Goal: Information Seeking & Learning: Learn about a topic

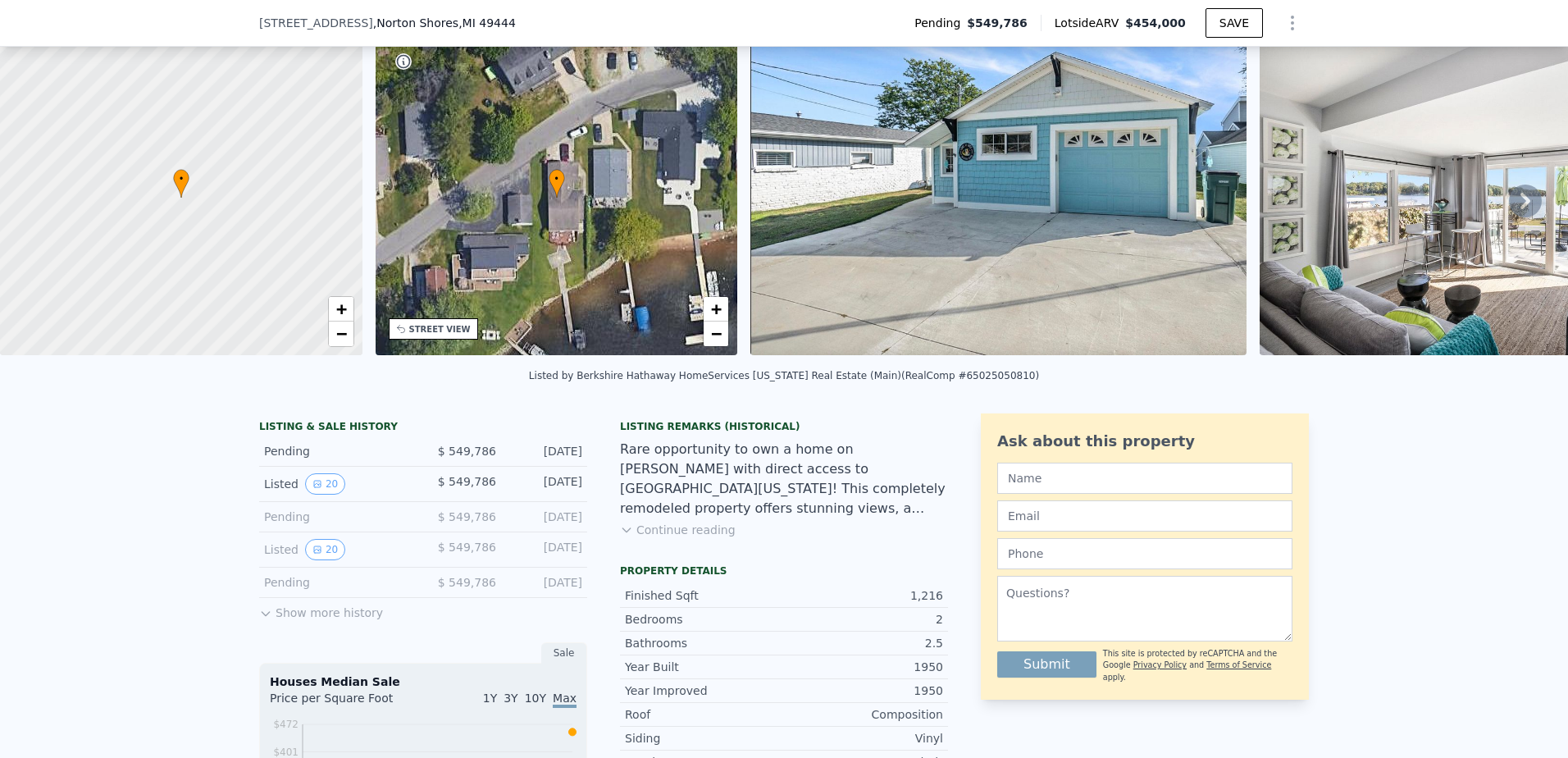
scroll to position [77, 0]
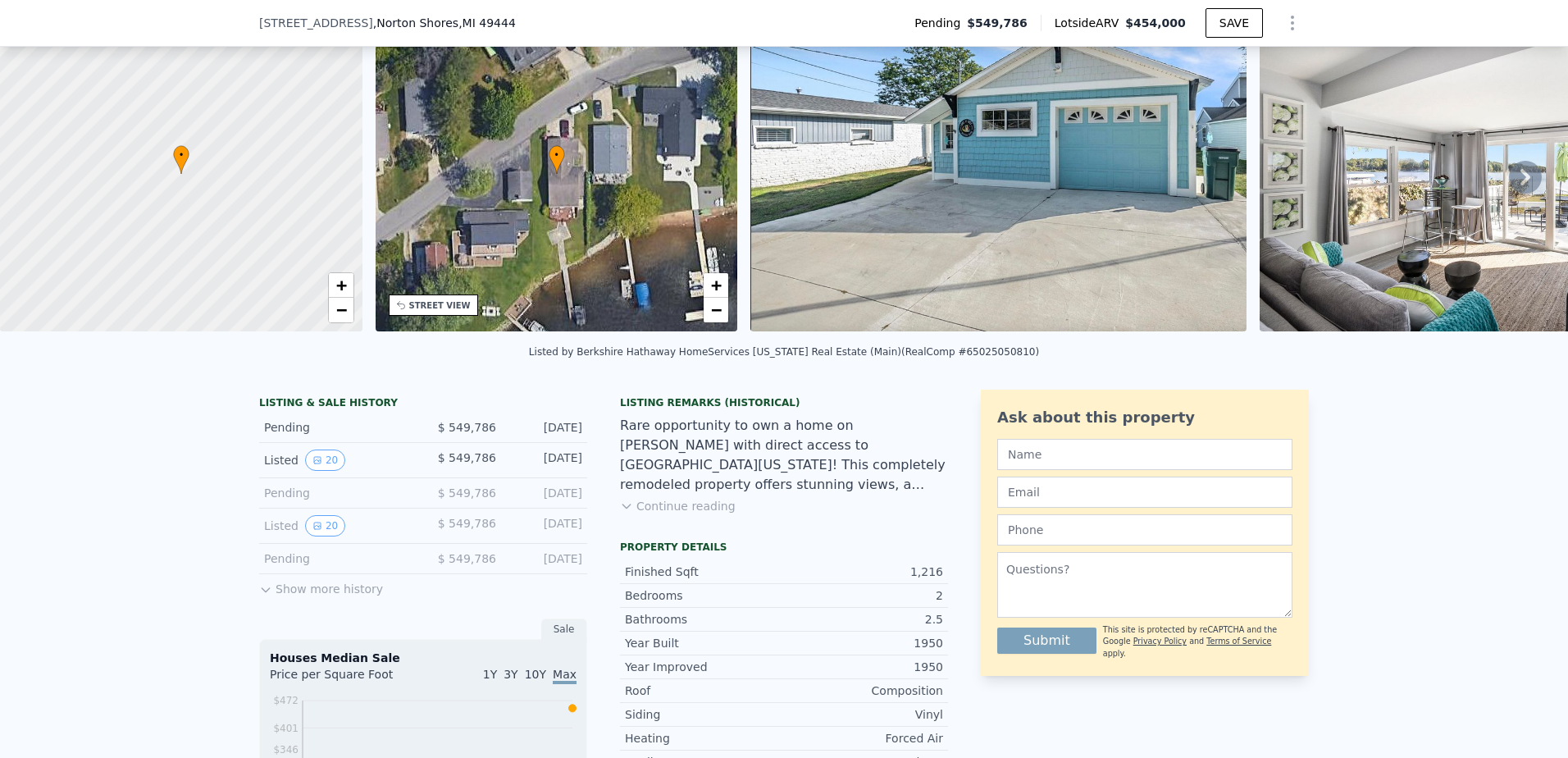
click at [296, 597] on button "Show more history" at bounding box center [321, 586] width 124 height 23
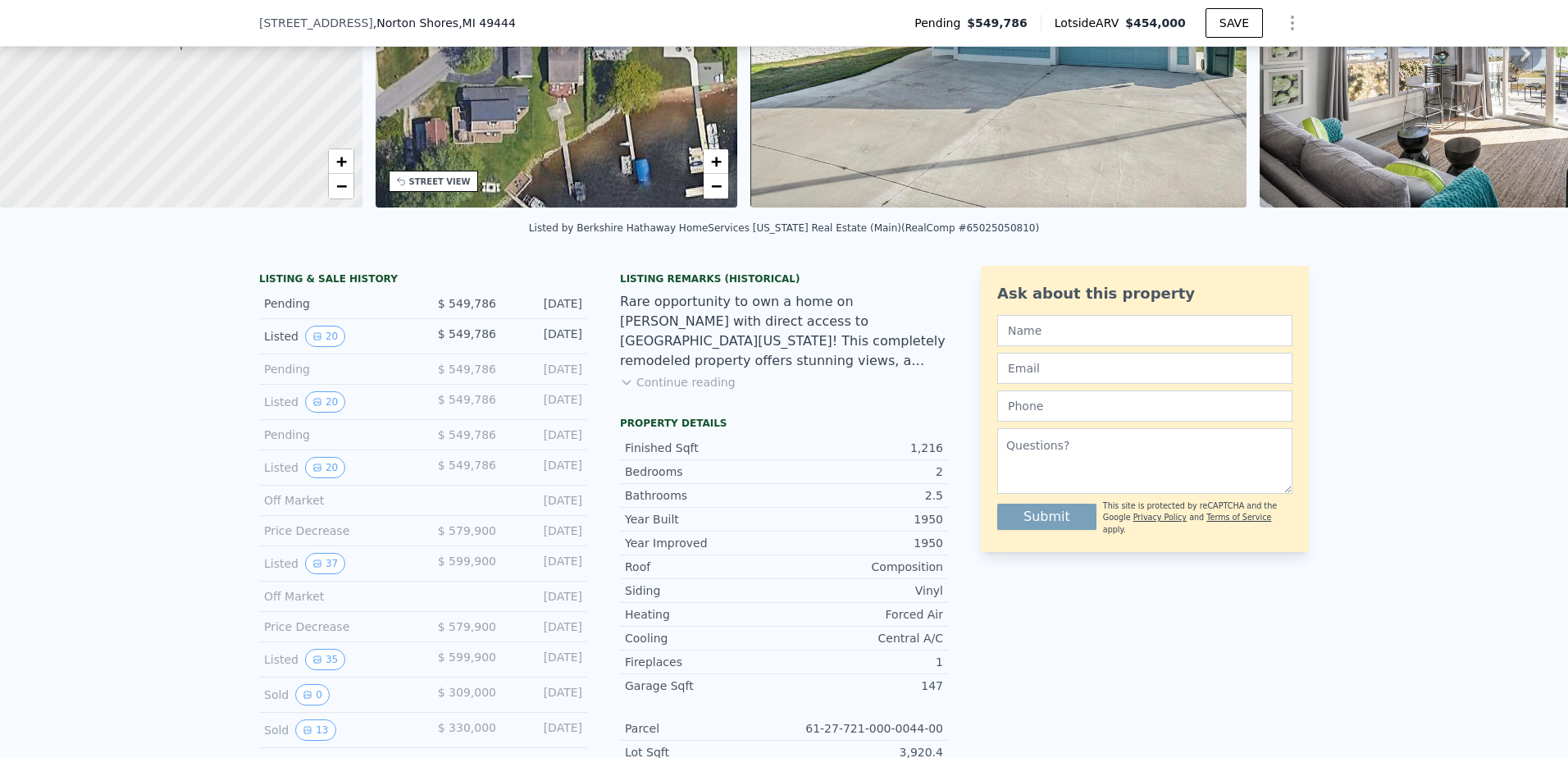
scroll to position [241, 0]
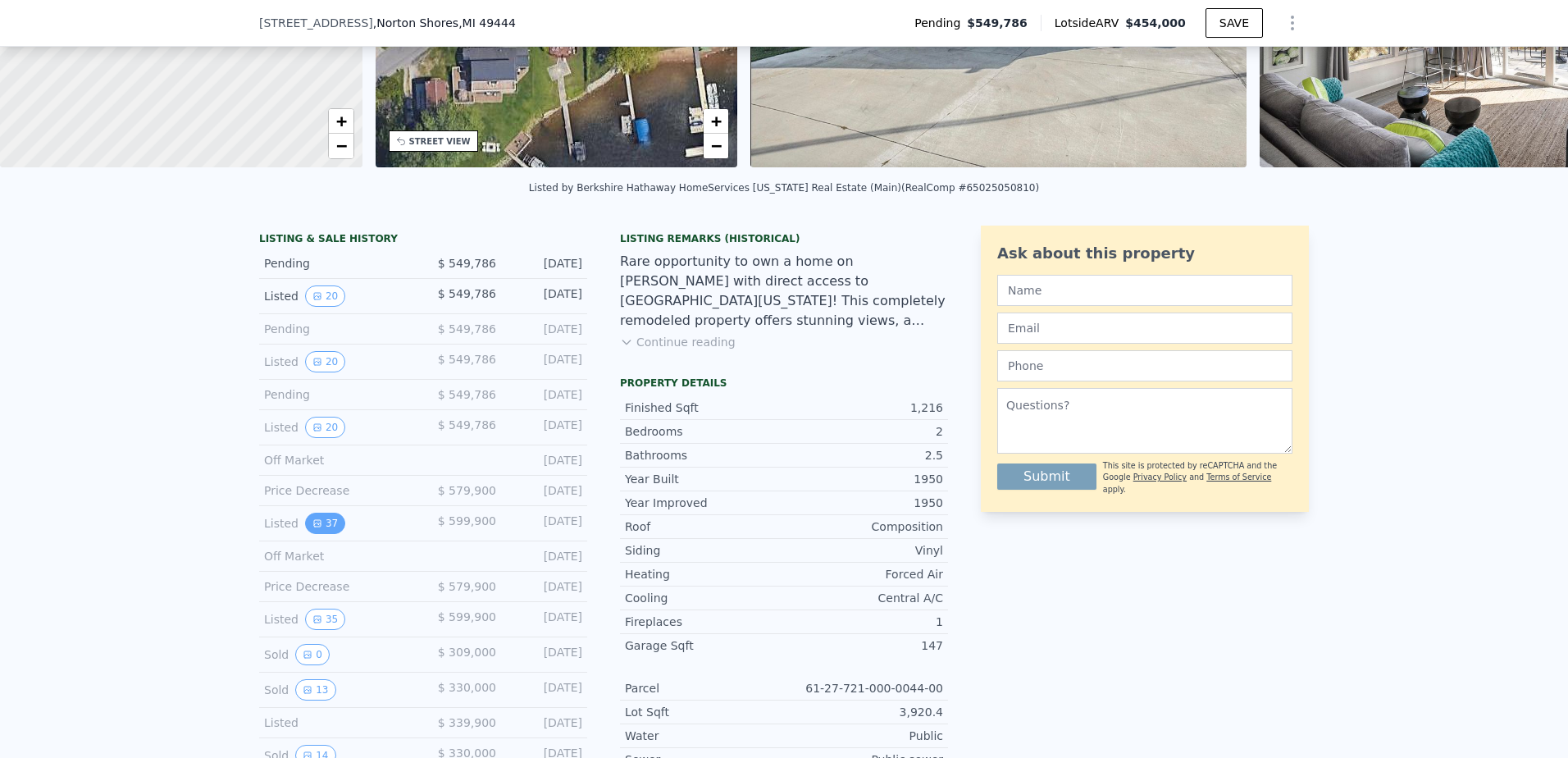
click at [322, 535] on button "37" at bounding box center [325, 523] width 40 height 21
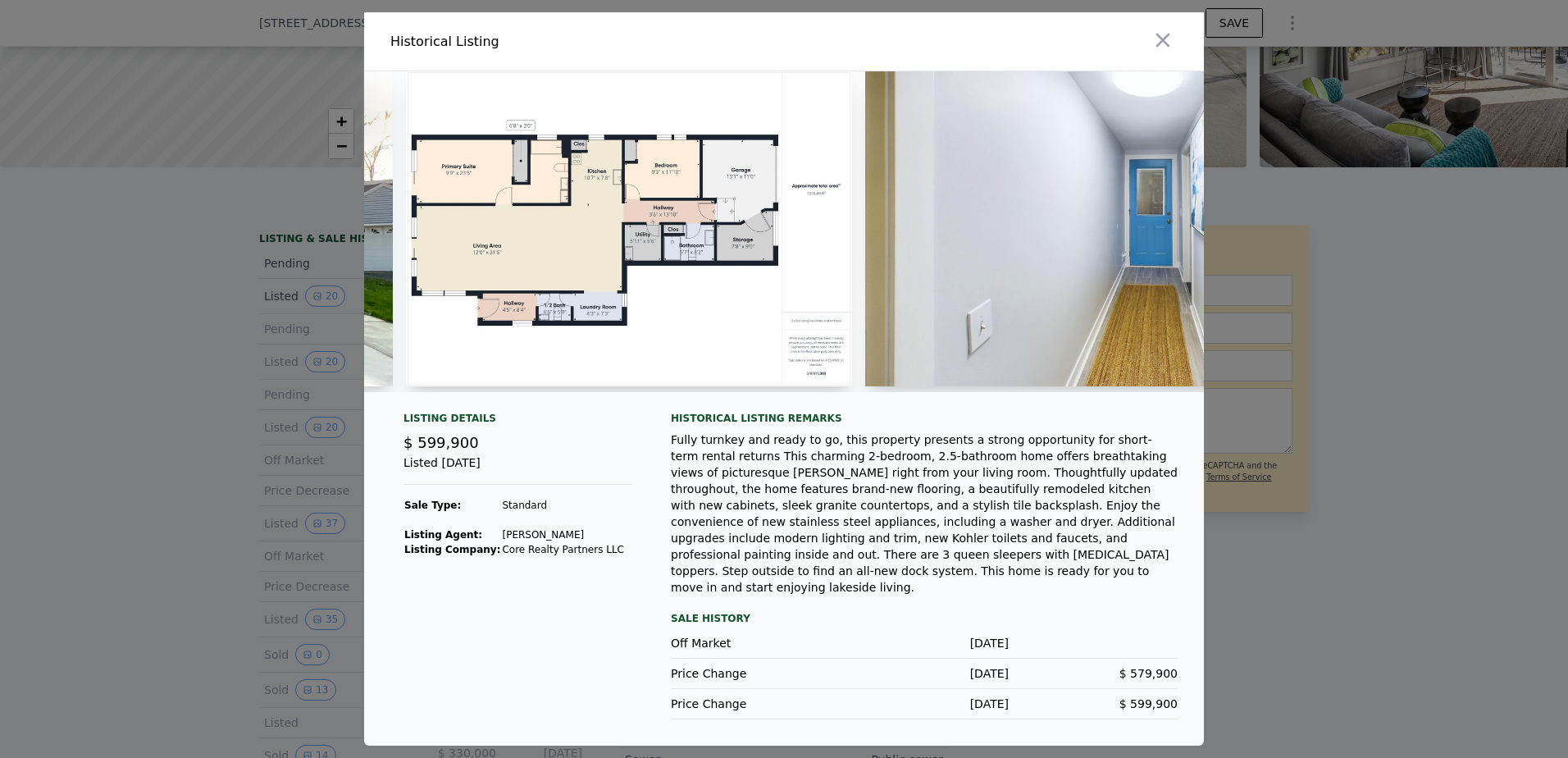
scroll to position [0, 1401]
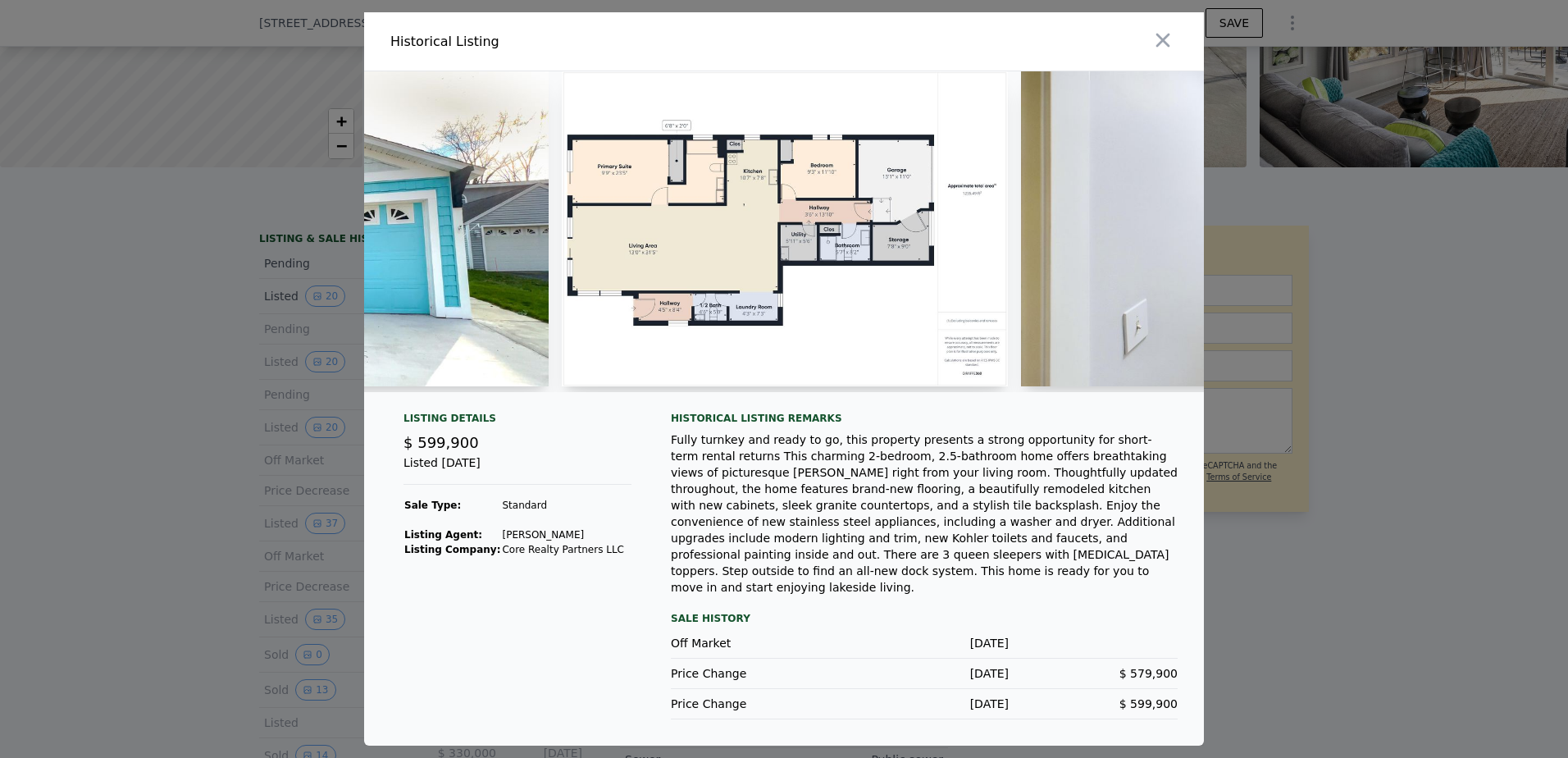
click at [711, 207] on img at bounding box center [784, 229] width 446 height 316
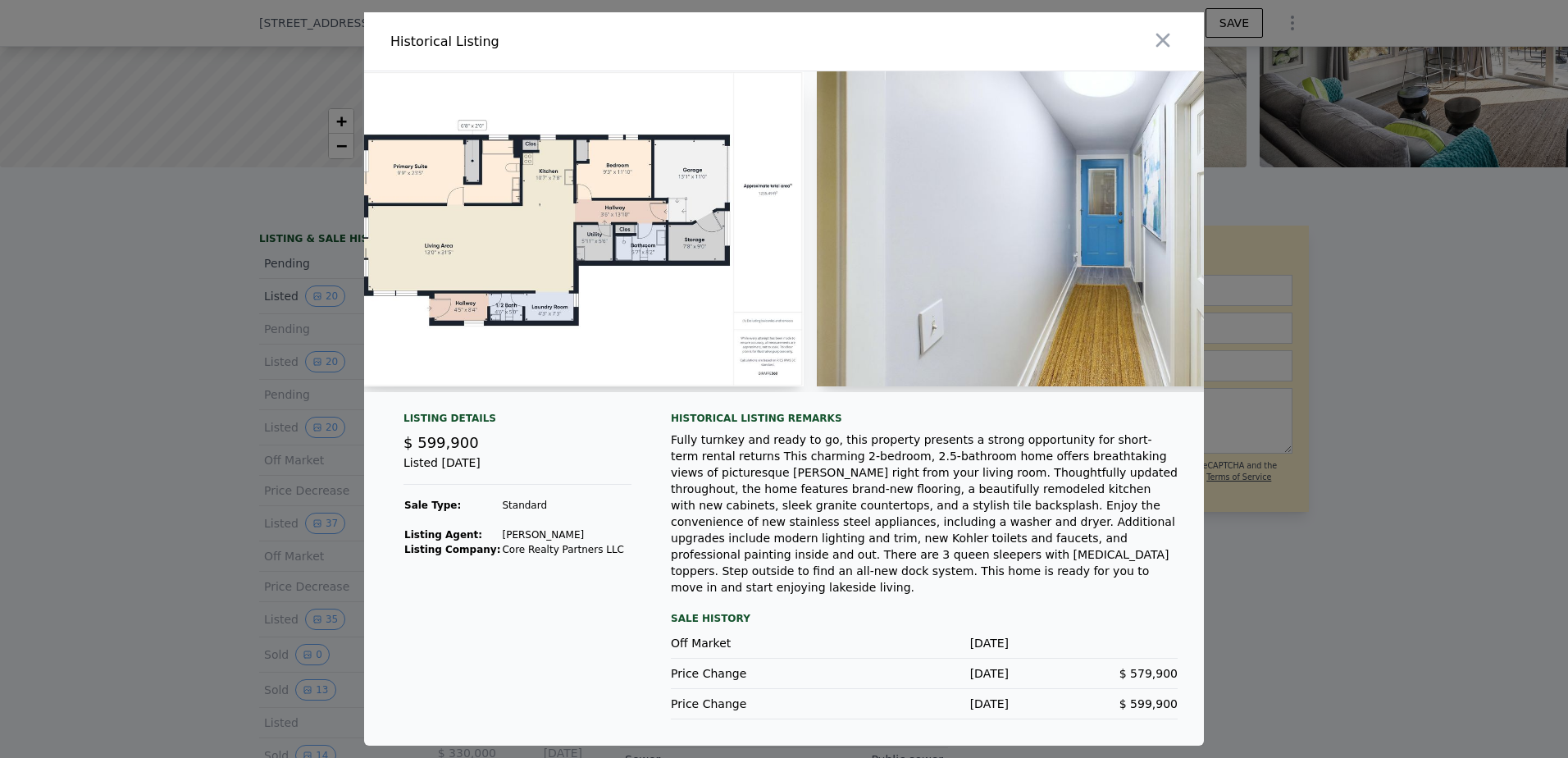
scroll to position [0, 1461]
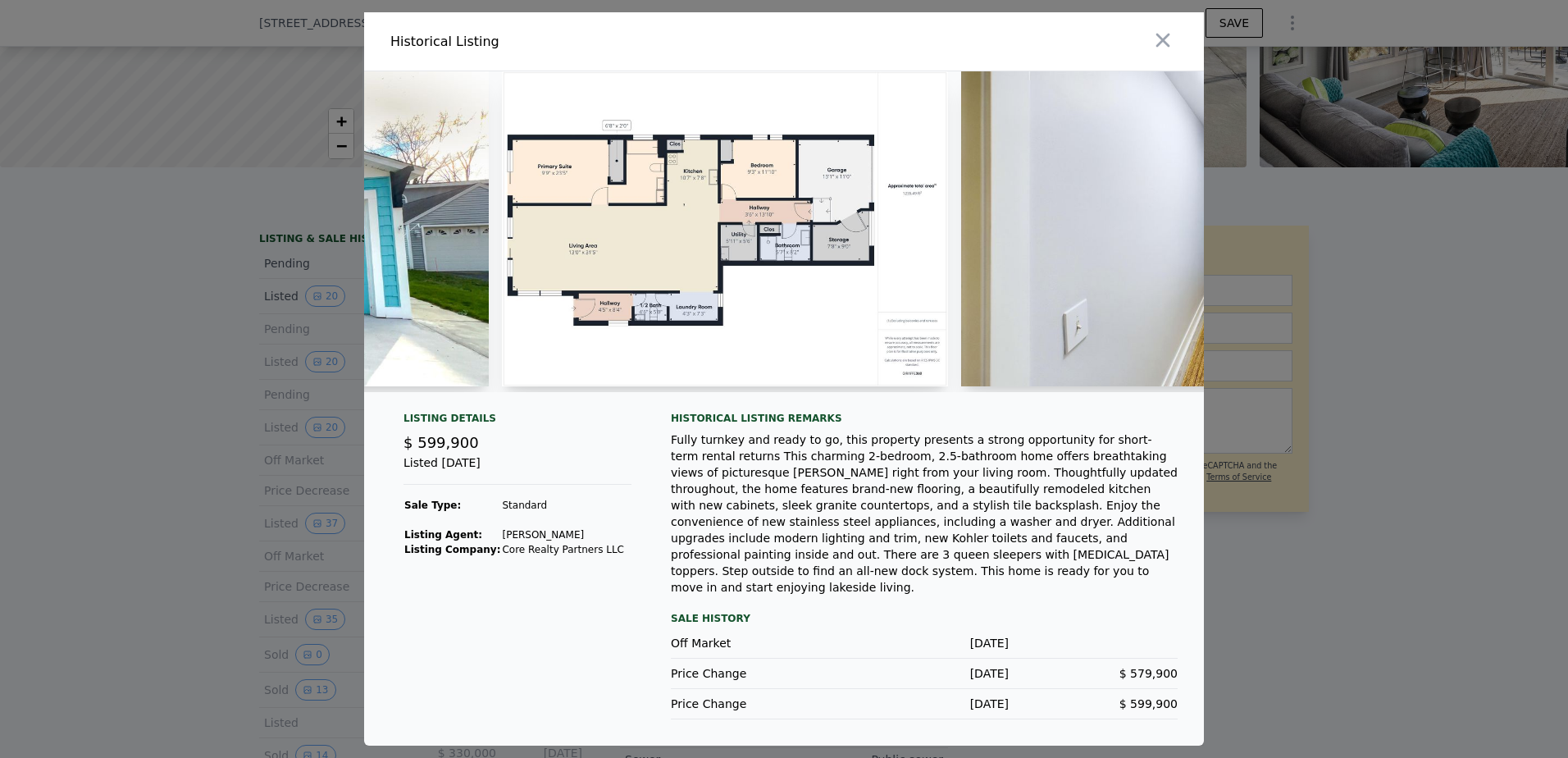
click at [637, 245] on img at bounding box center [725, 229] width 446 height 316
click at [703, 189] on img at bounding box center [725, 229] width 446 height 316
click at [751, 243] on img at bounding box center [725, 229] width 446 height 316
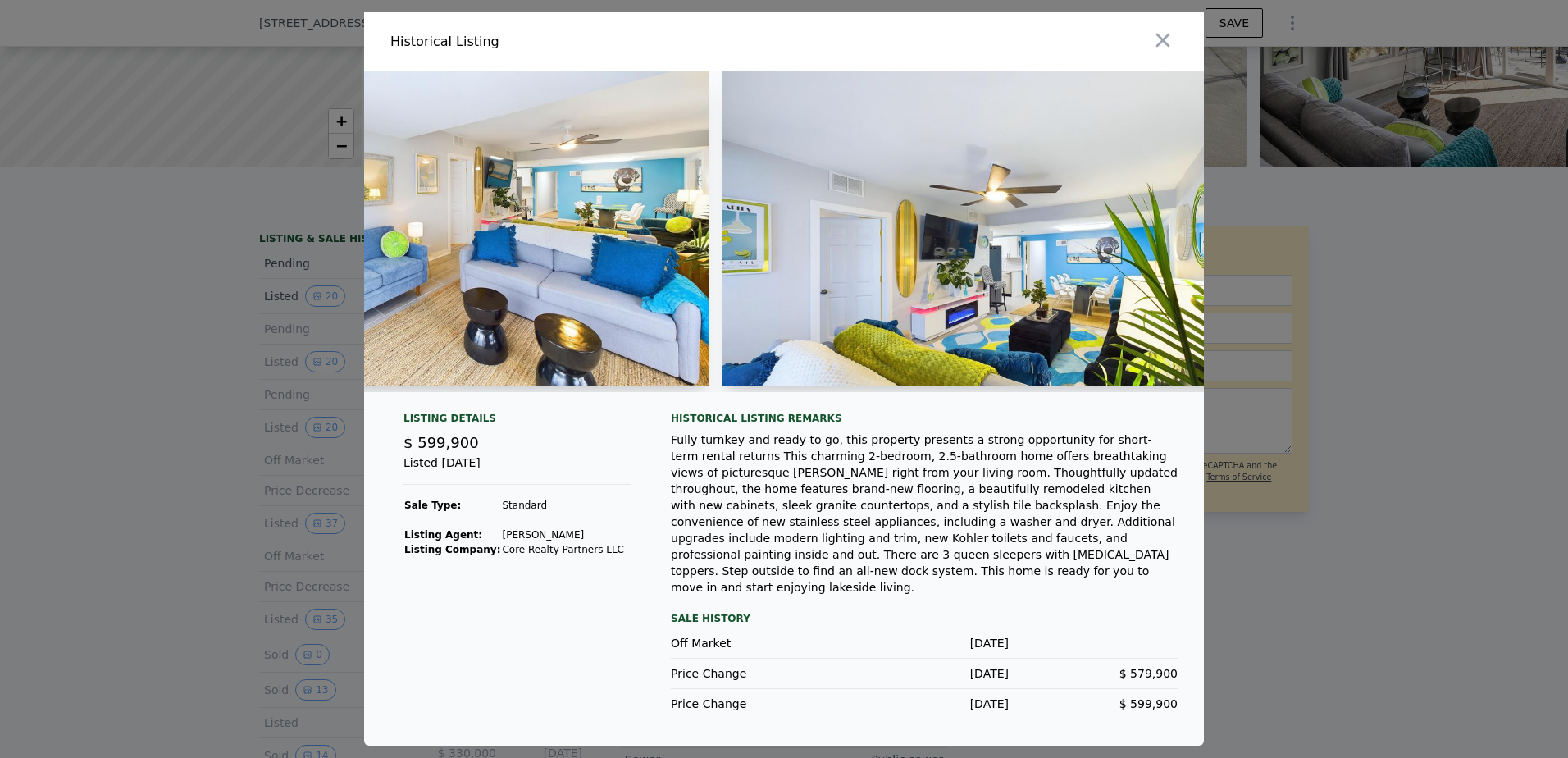
scroll to position [0, 9661]
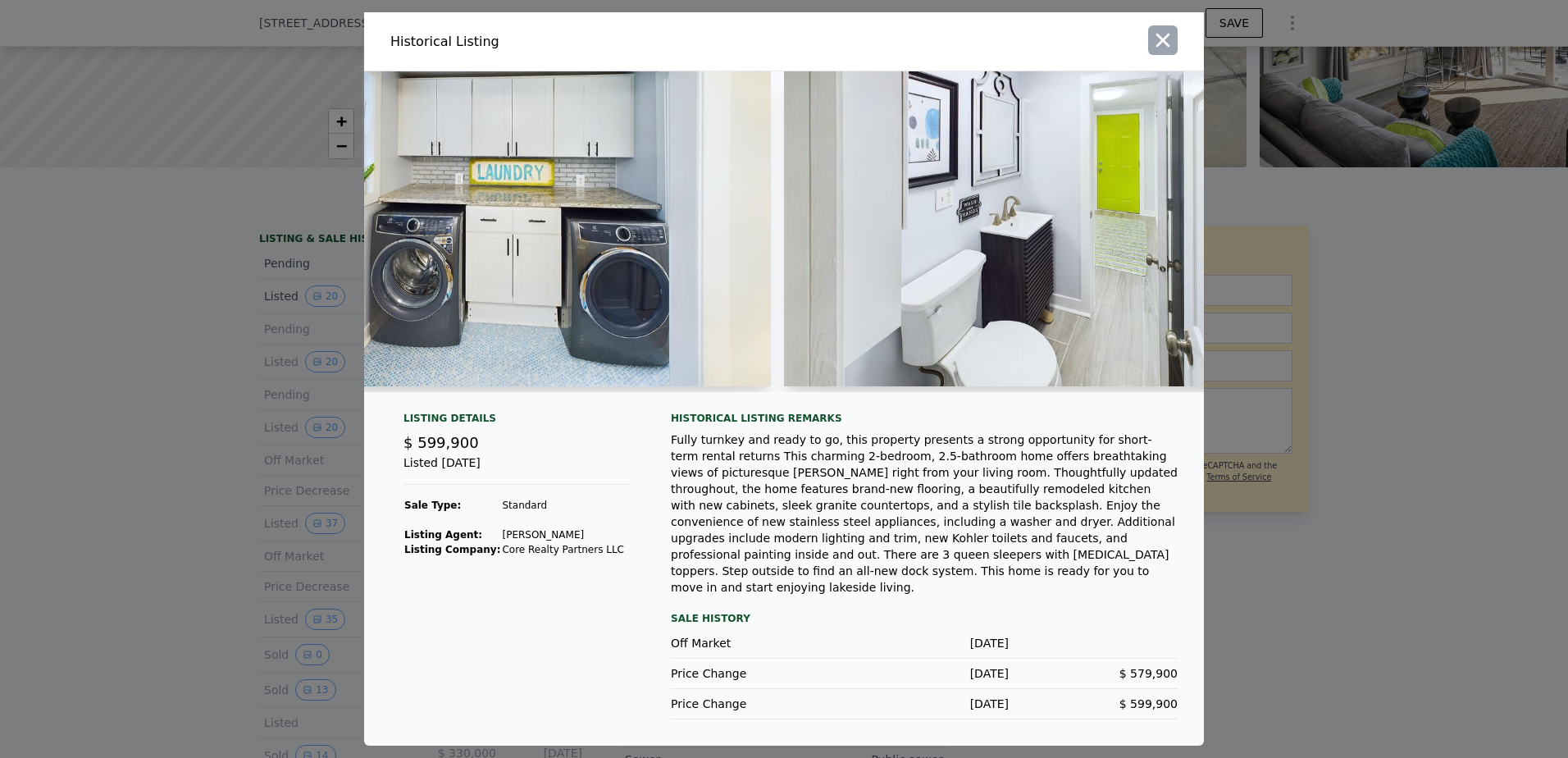
click at [1161, 47] on icon "button" at bounding box center [1163, 40] width 14 height 14
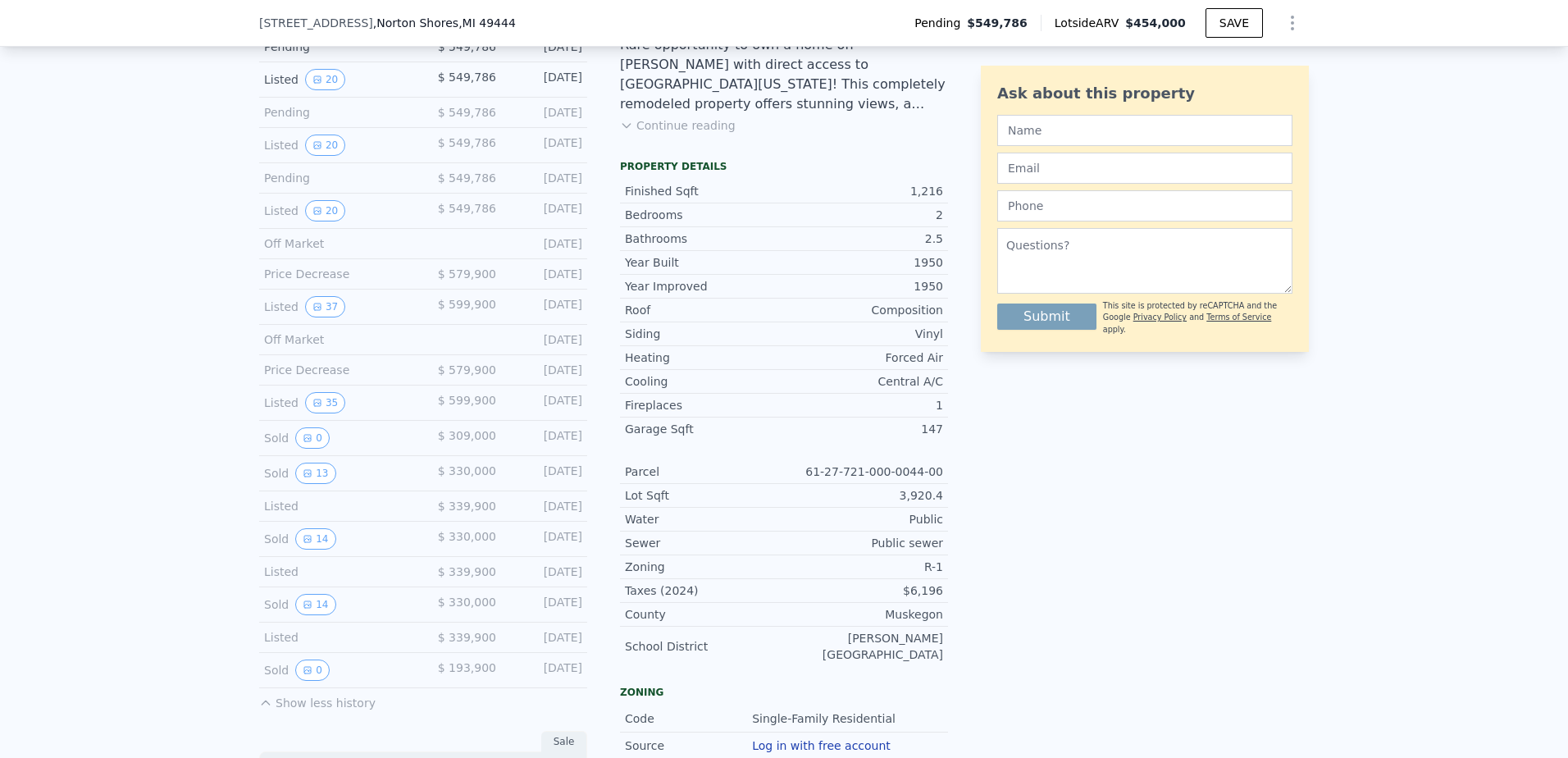
scroll to position [487, 0]
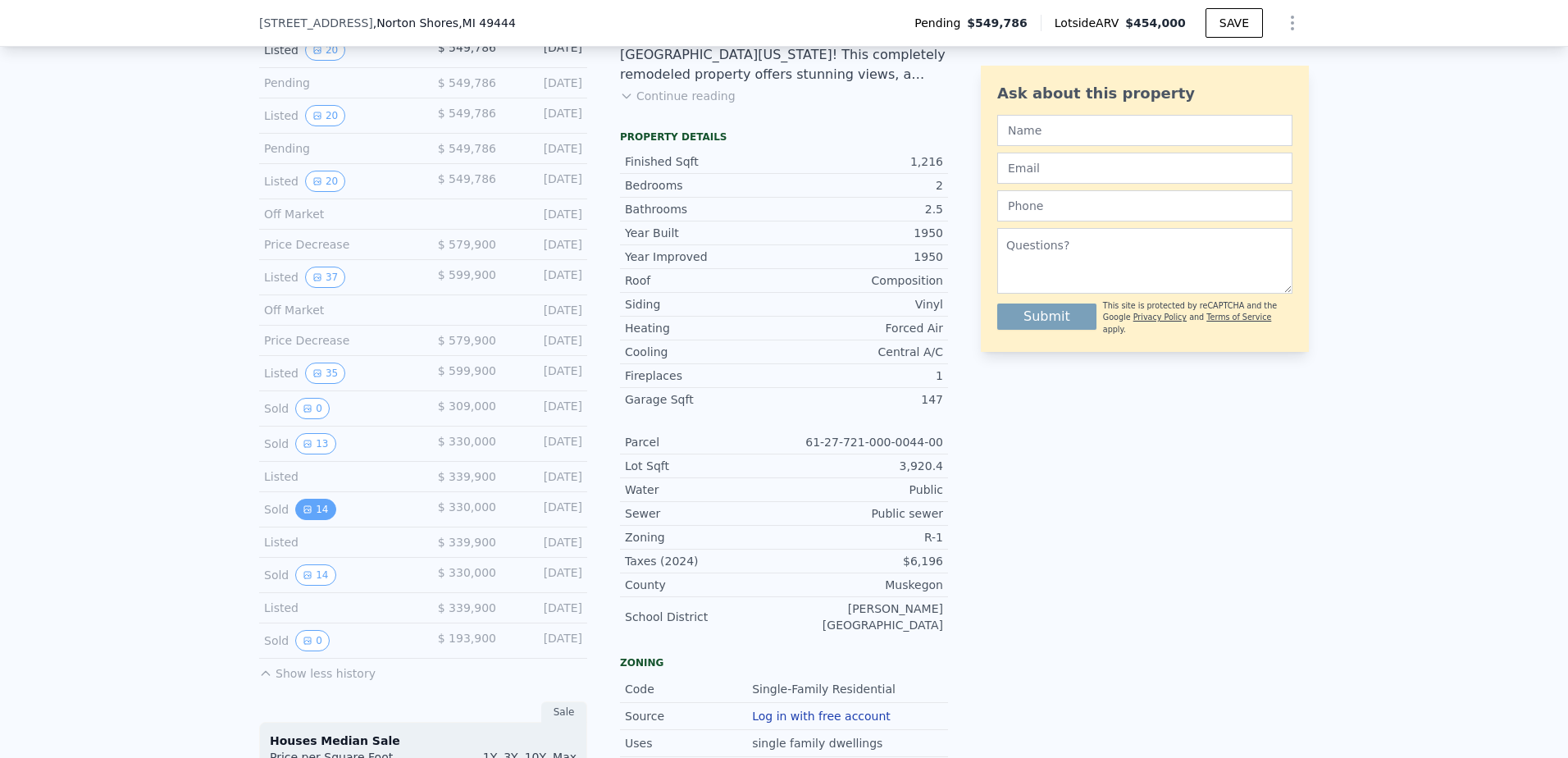
click at [311, 520] on button "14" at bounding box center [315, 509] width 40 height 21
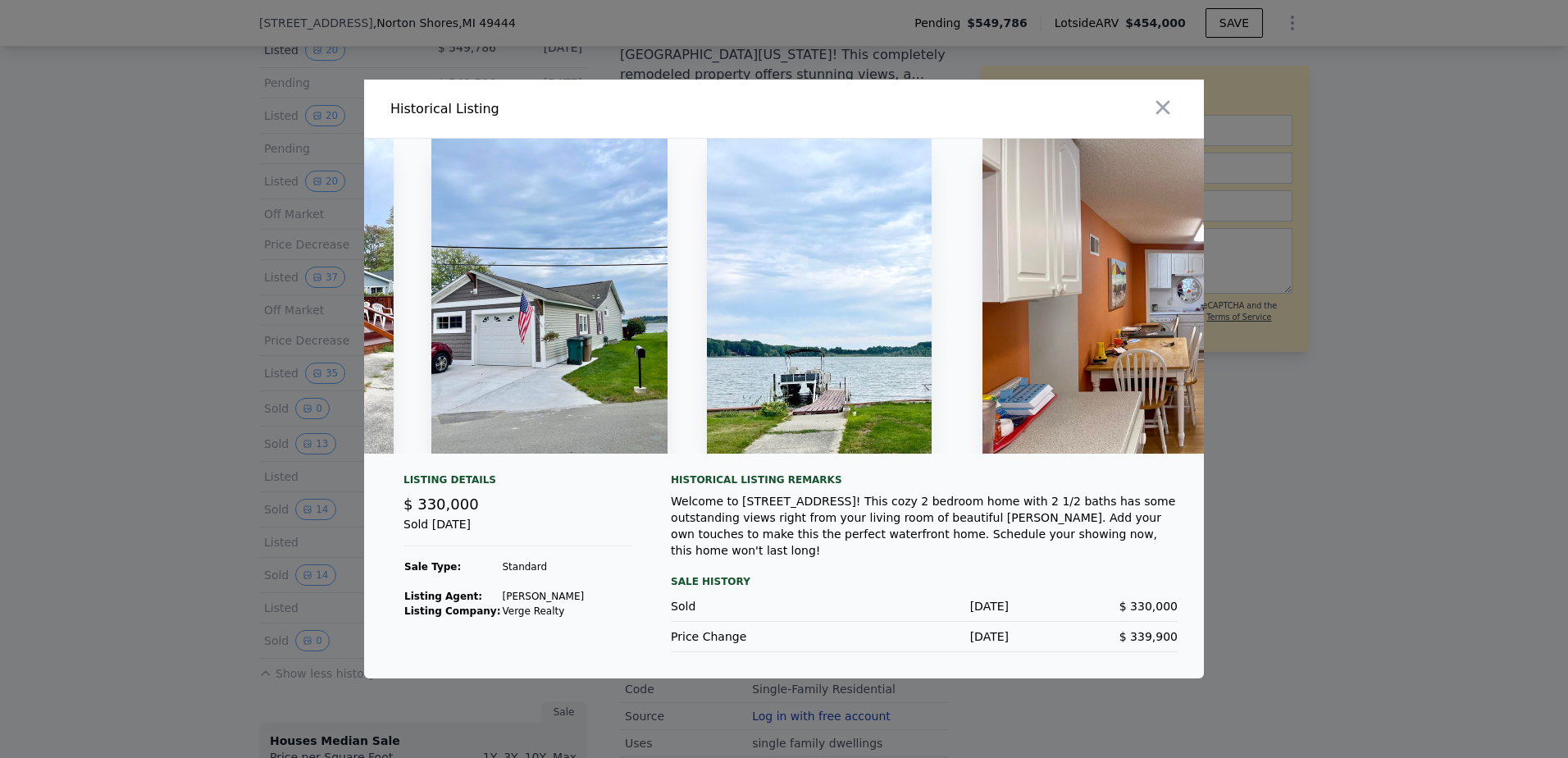
scroll to position [0, 0]
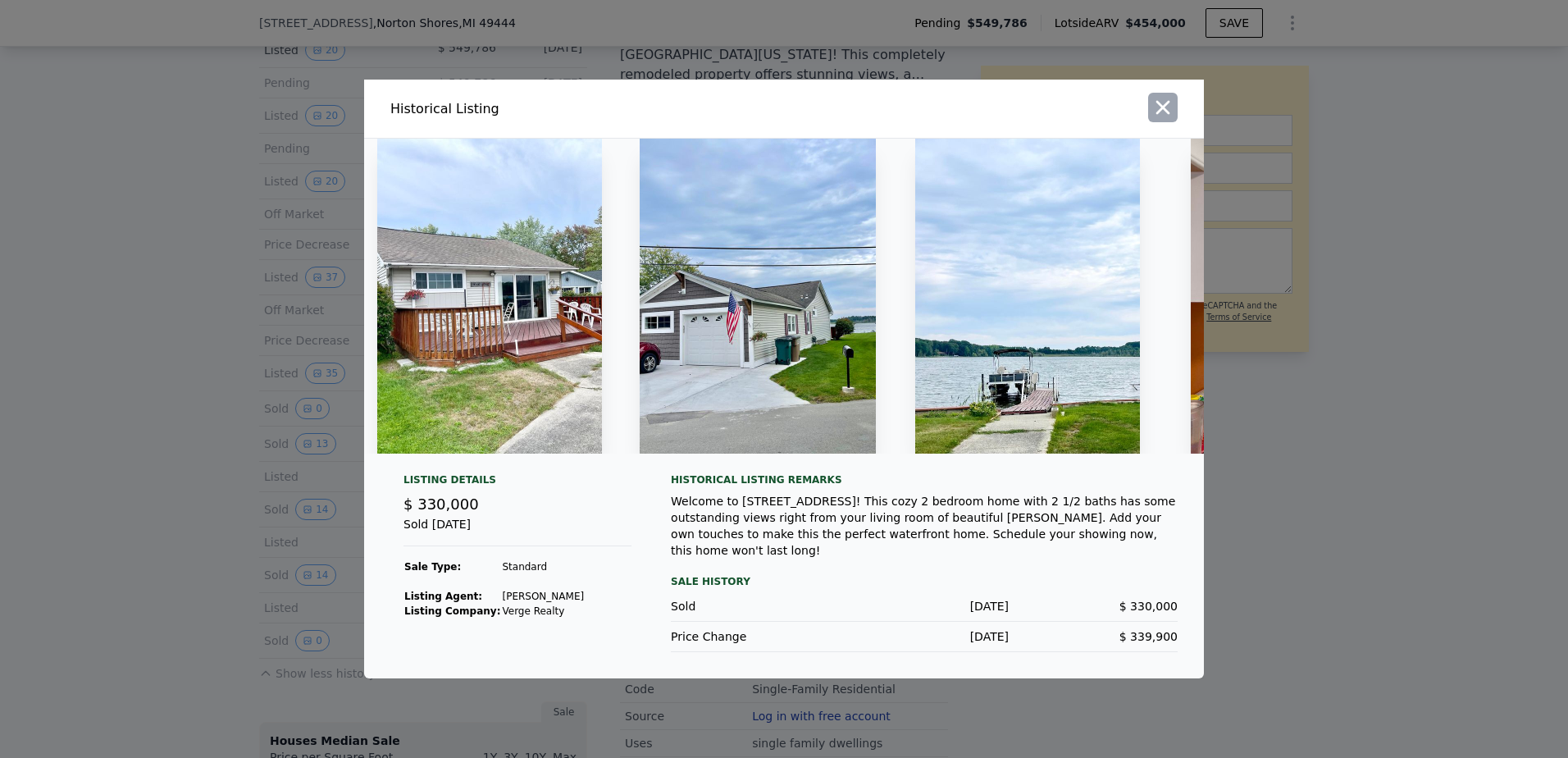
click at [1160, 108] on icon "button" at bounding box center [1163, 108] width 14 height 14
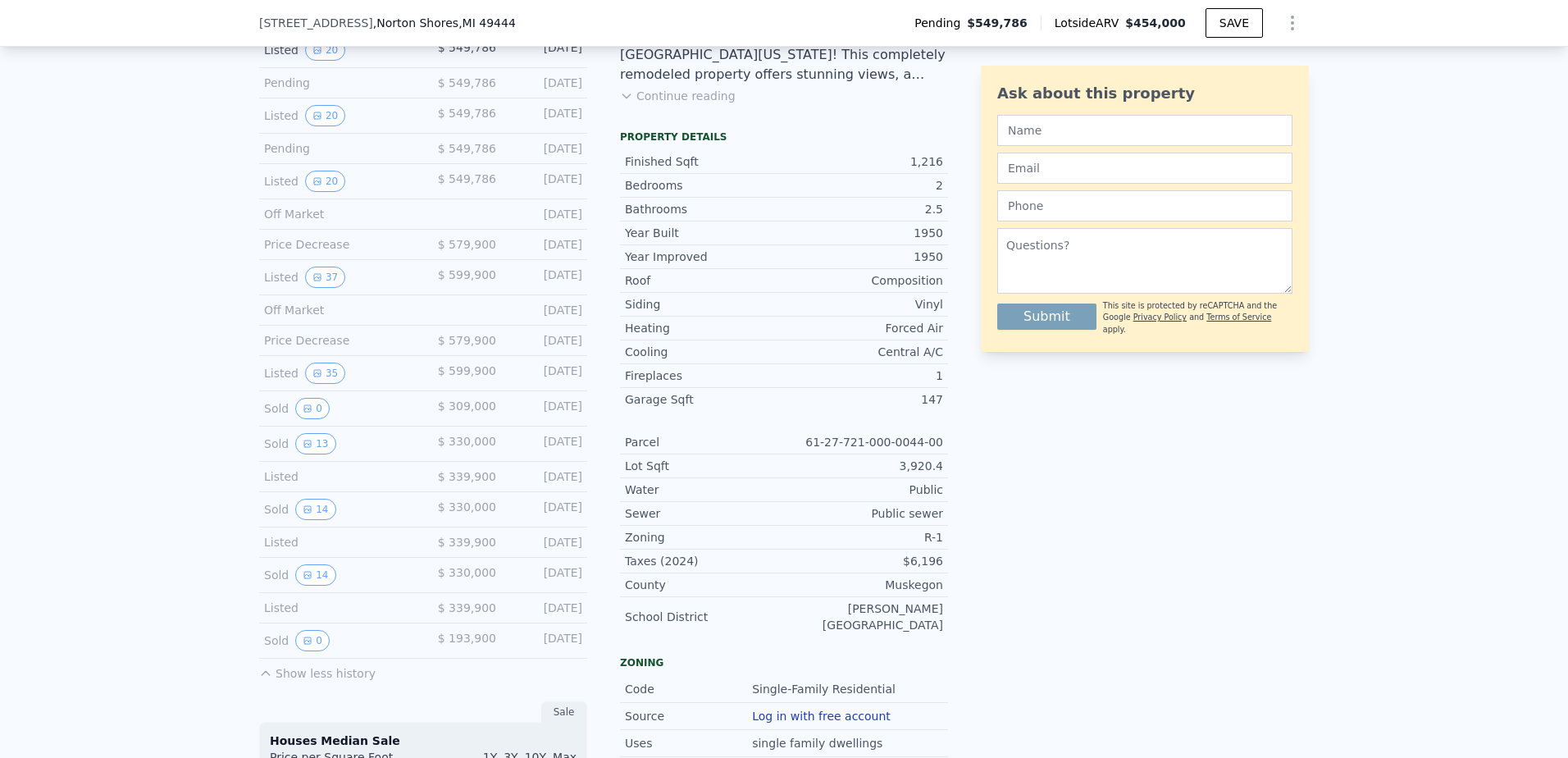
scroll to position [651, 0]
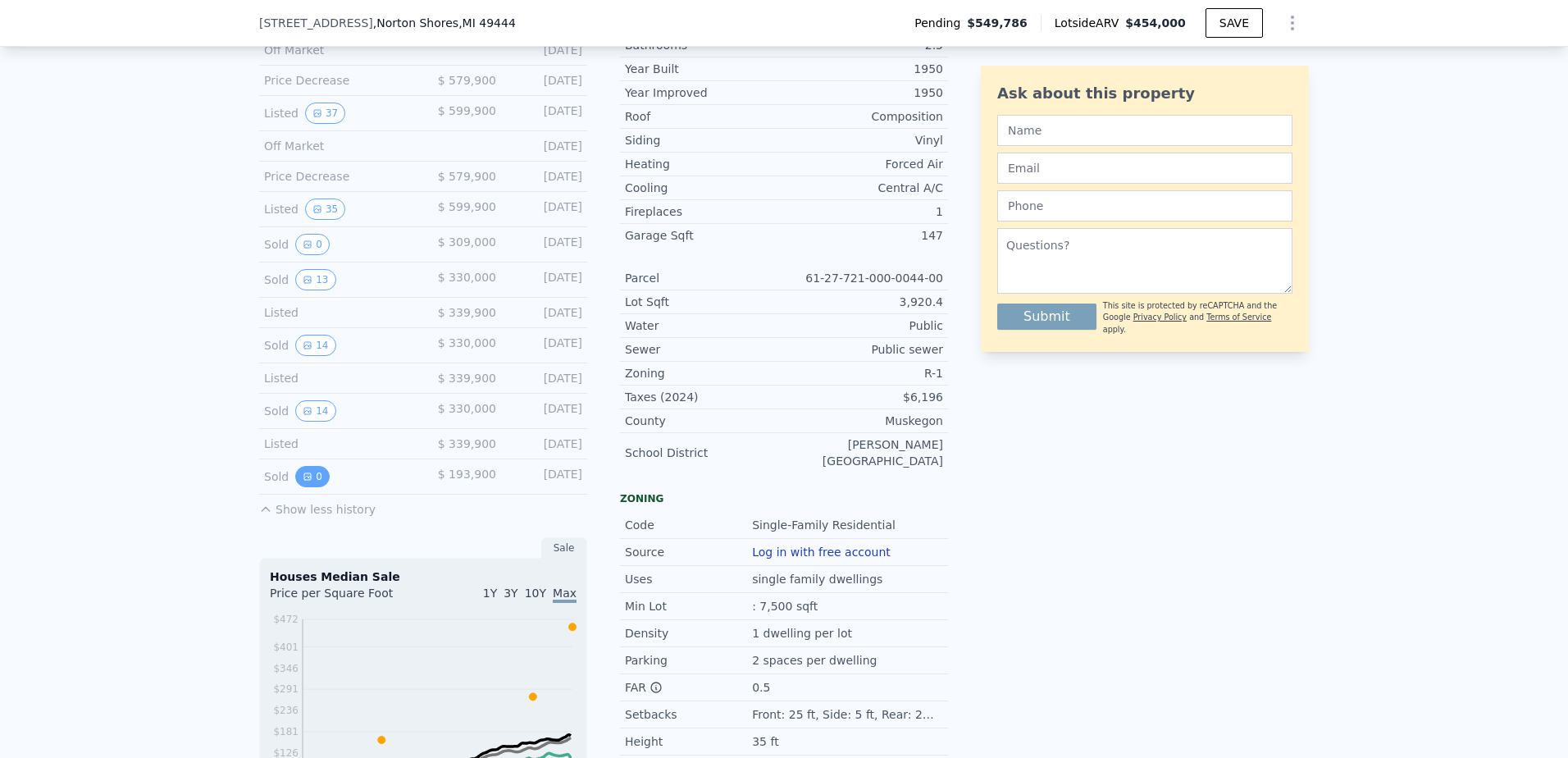
click at [307, 487] on button "0" at bounding box center [313, 476] width 35 height 21
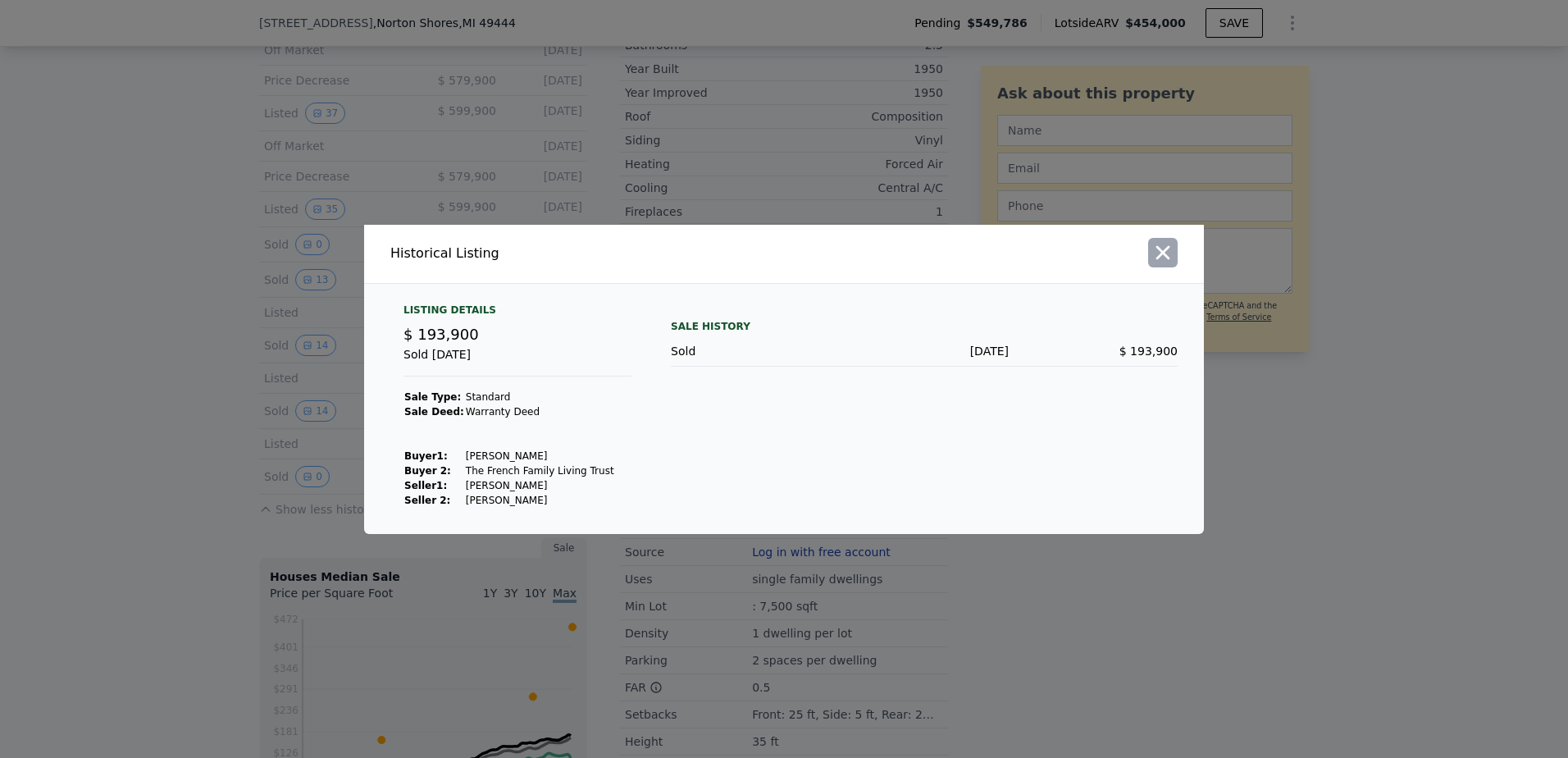
click at [1164, 255] on icon "button" at bounding box center [1162, 253] width 23 height 23
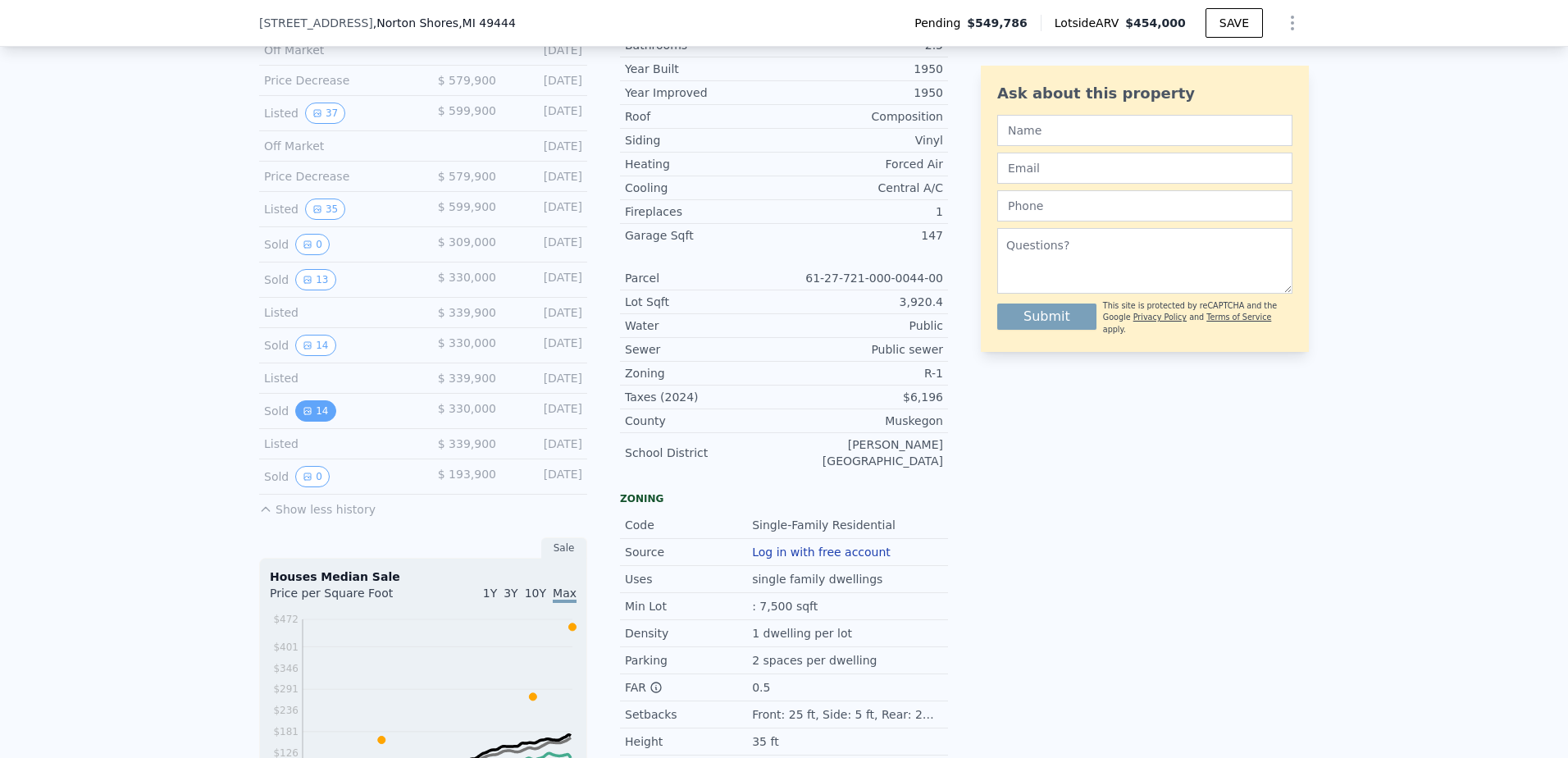
click at [311, 421] on button "14" at bounding box center [315, 410] width 40 height 21
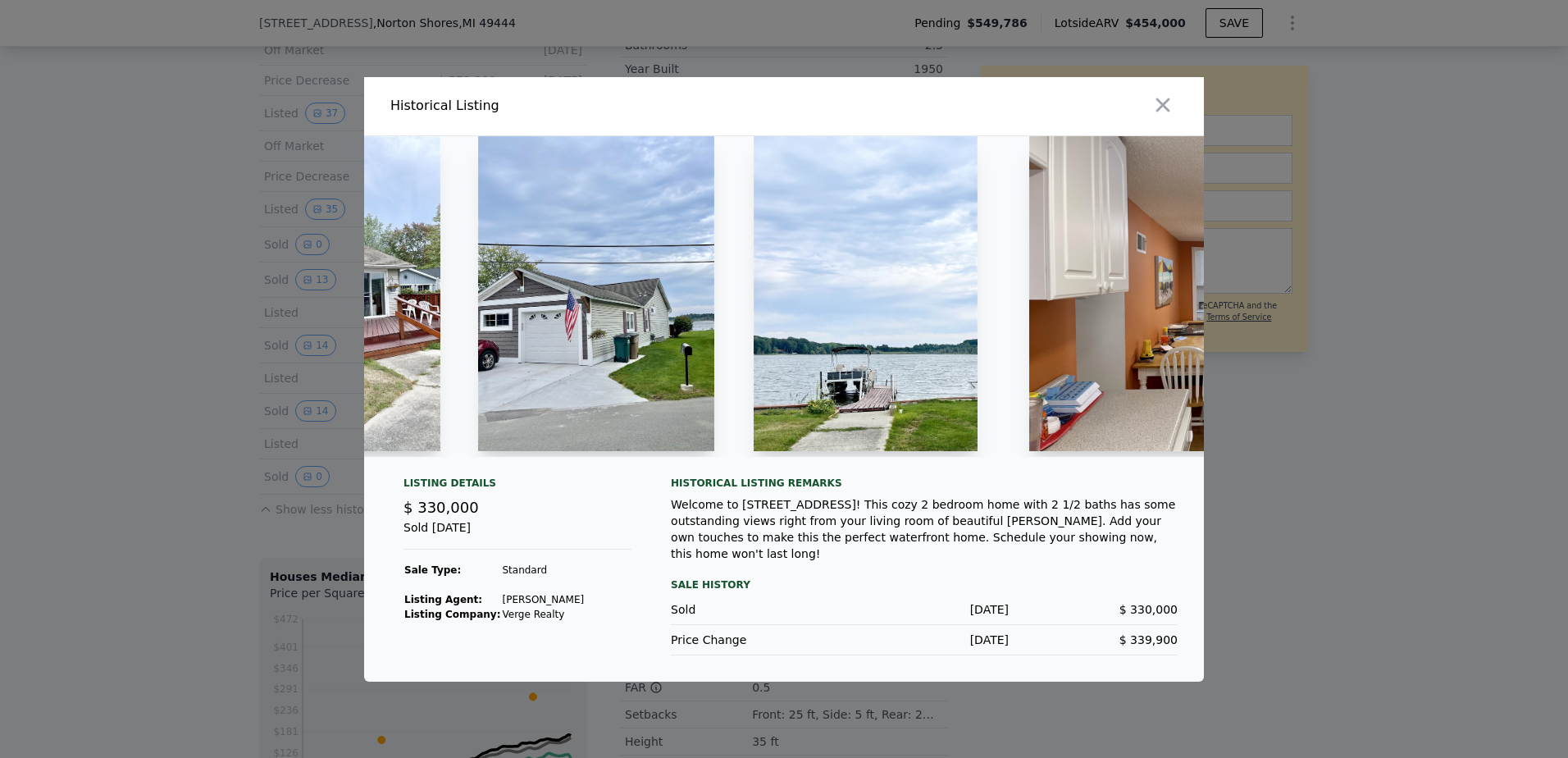
scroll to position [0, 0]
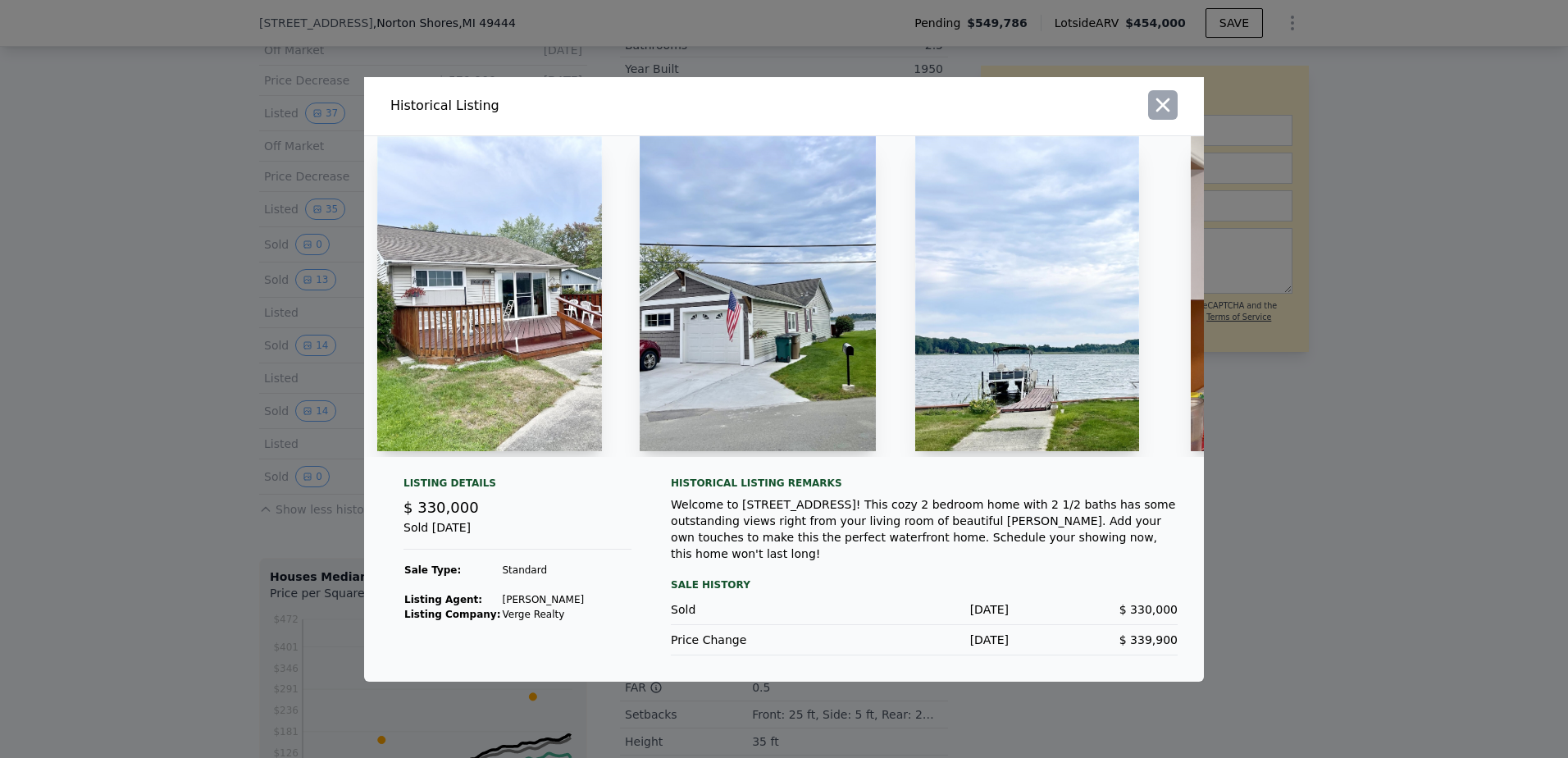
click at [1160, 109] on icon "button" at bounding box center [1162, 105] width 23 height 23
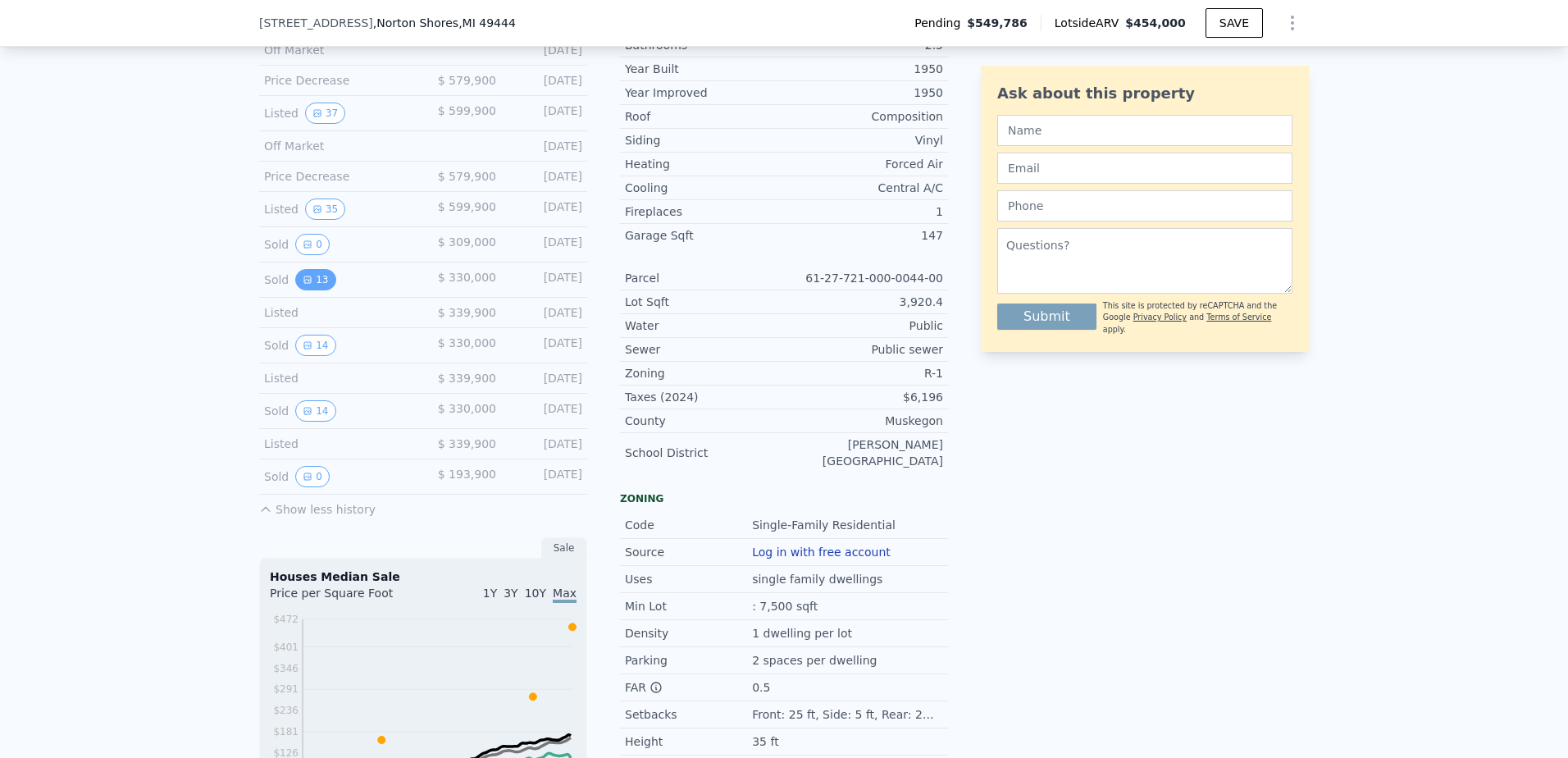
click at [312, 290] on button "13" at bounding box center [315, 279] width 40 height 21
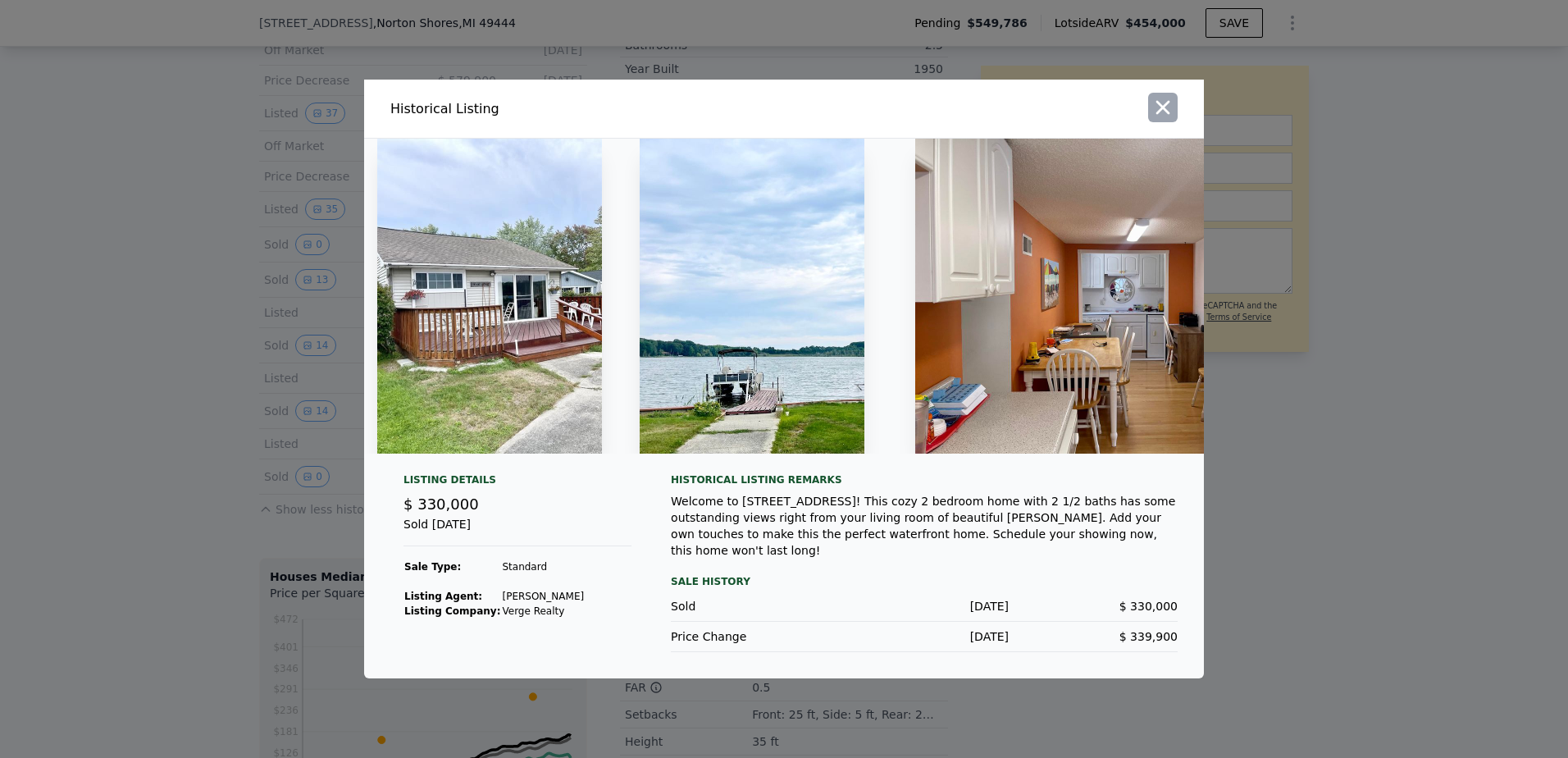
click at [1166, 107] on icon "button" at bounding box center [1163, 108] width 14 height 14
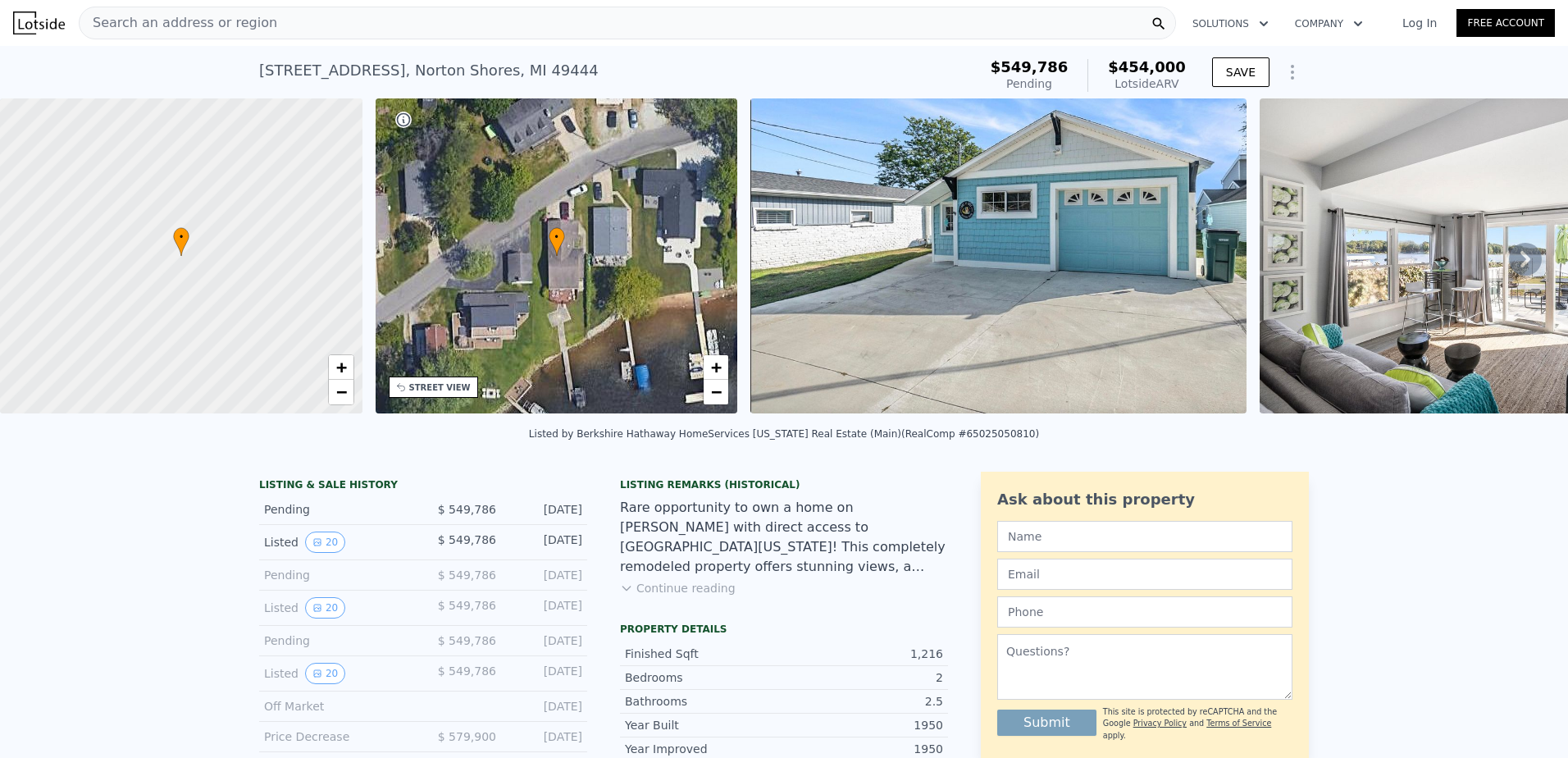
click at [666, 597] on button "Continue reading" at bounding box center [677, 588] width 116 height 16
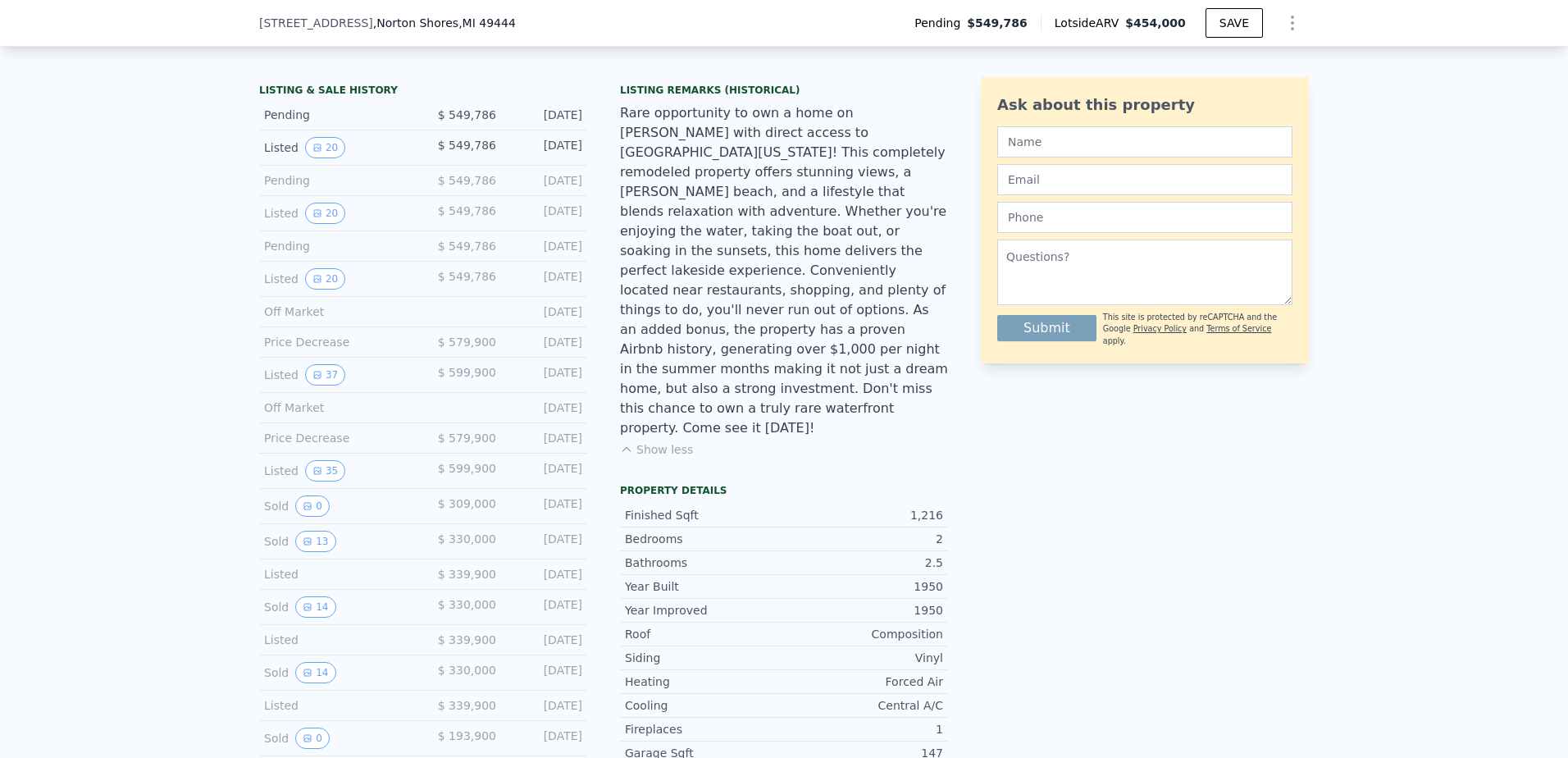
scroll to position [569, 0]
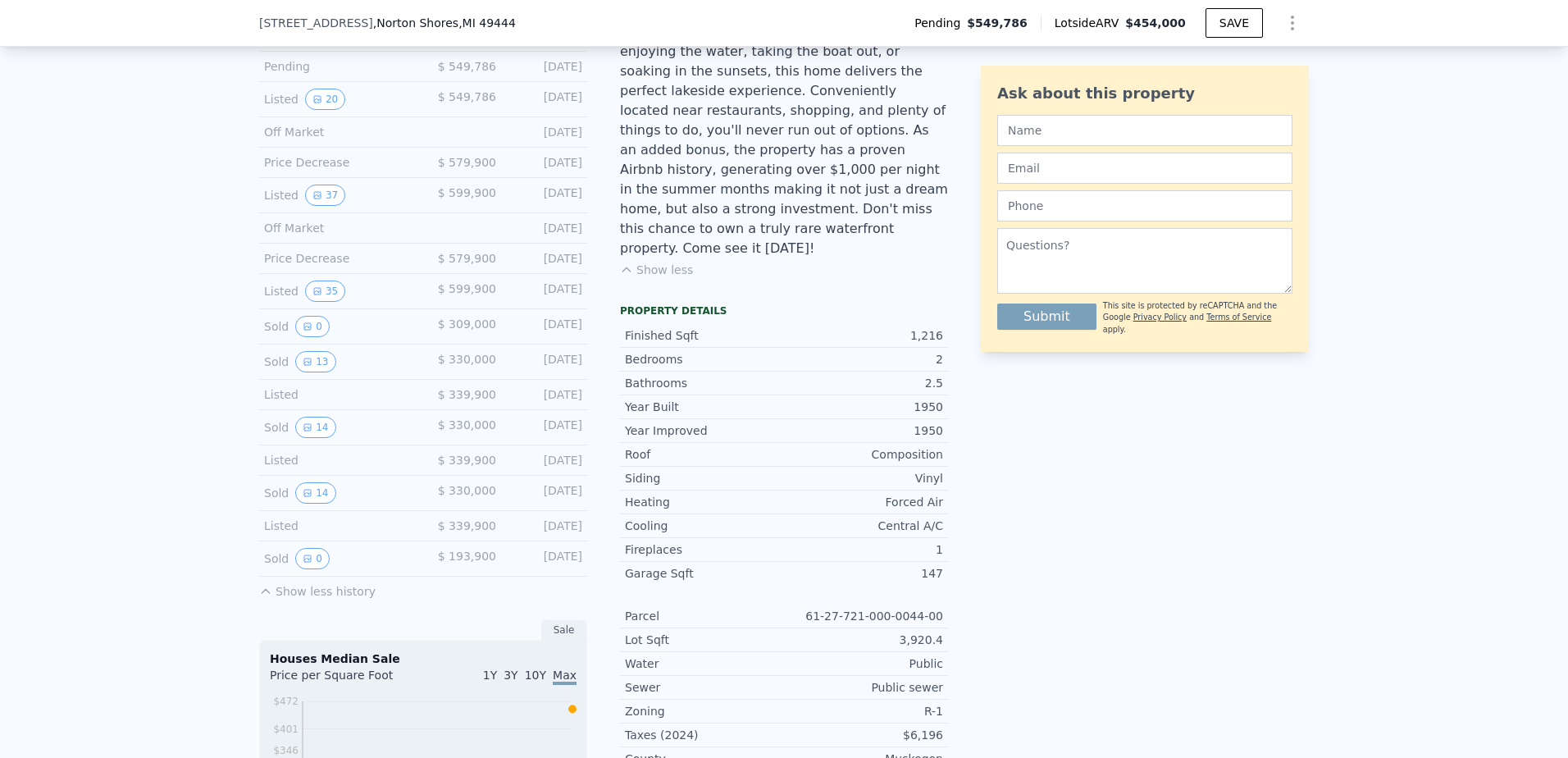
click at [381, 439] on div "Sold 14" at bounding box center [337, 427] width 146 height 21
click at [479, 431] on span "$ 330,000" at bounding box center [468, 425] width 58 height 13
click at [310, 373] on button "13" at bounding box center [315, 361] width 40 height 21
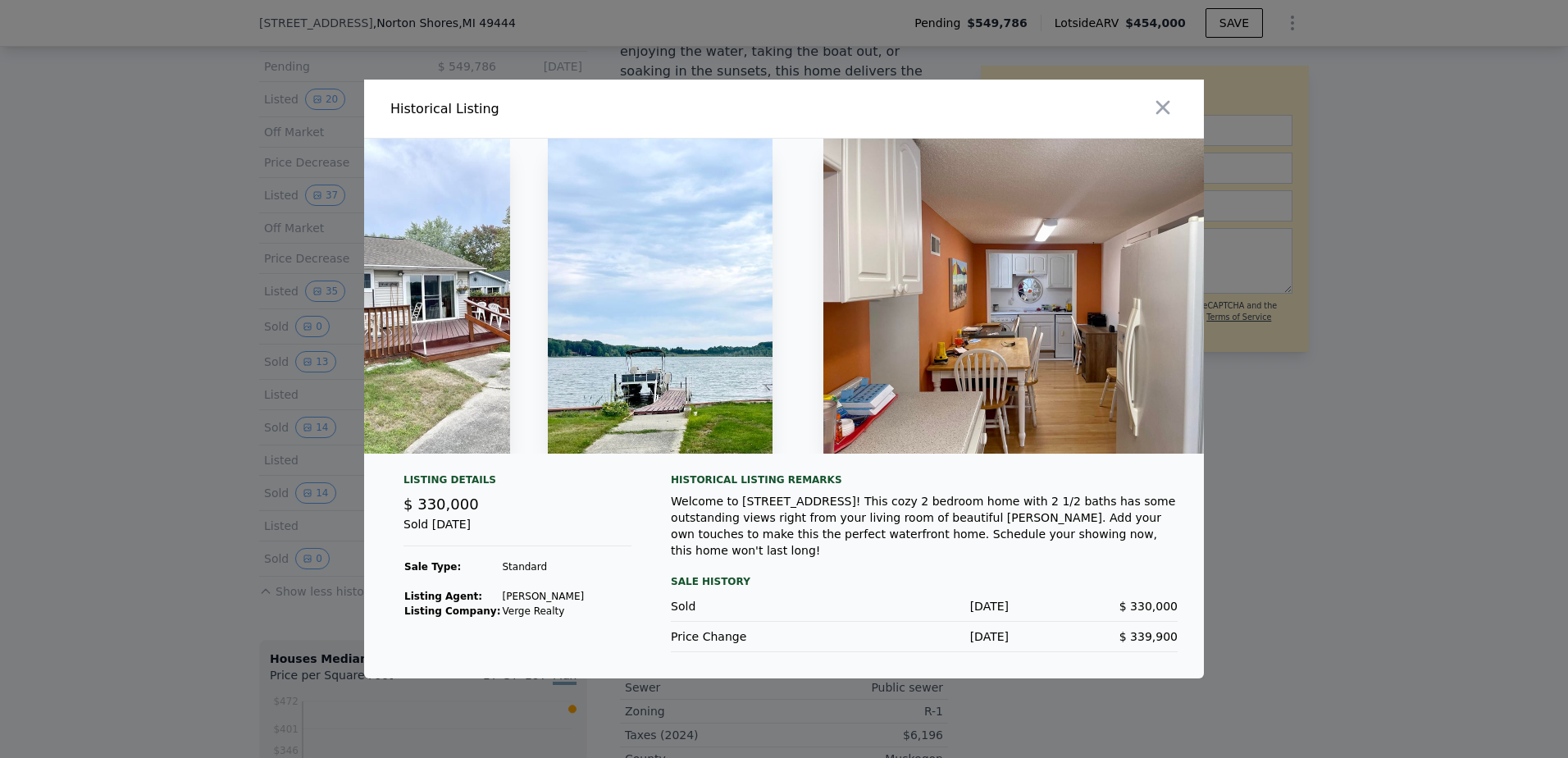
scroll to position [0, 0]
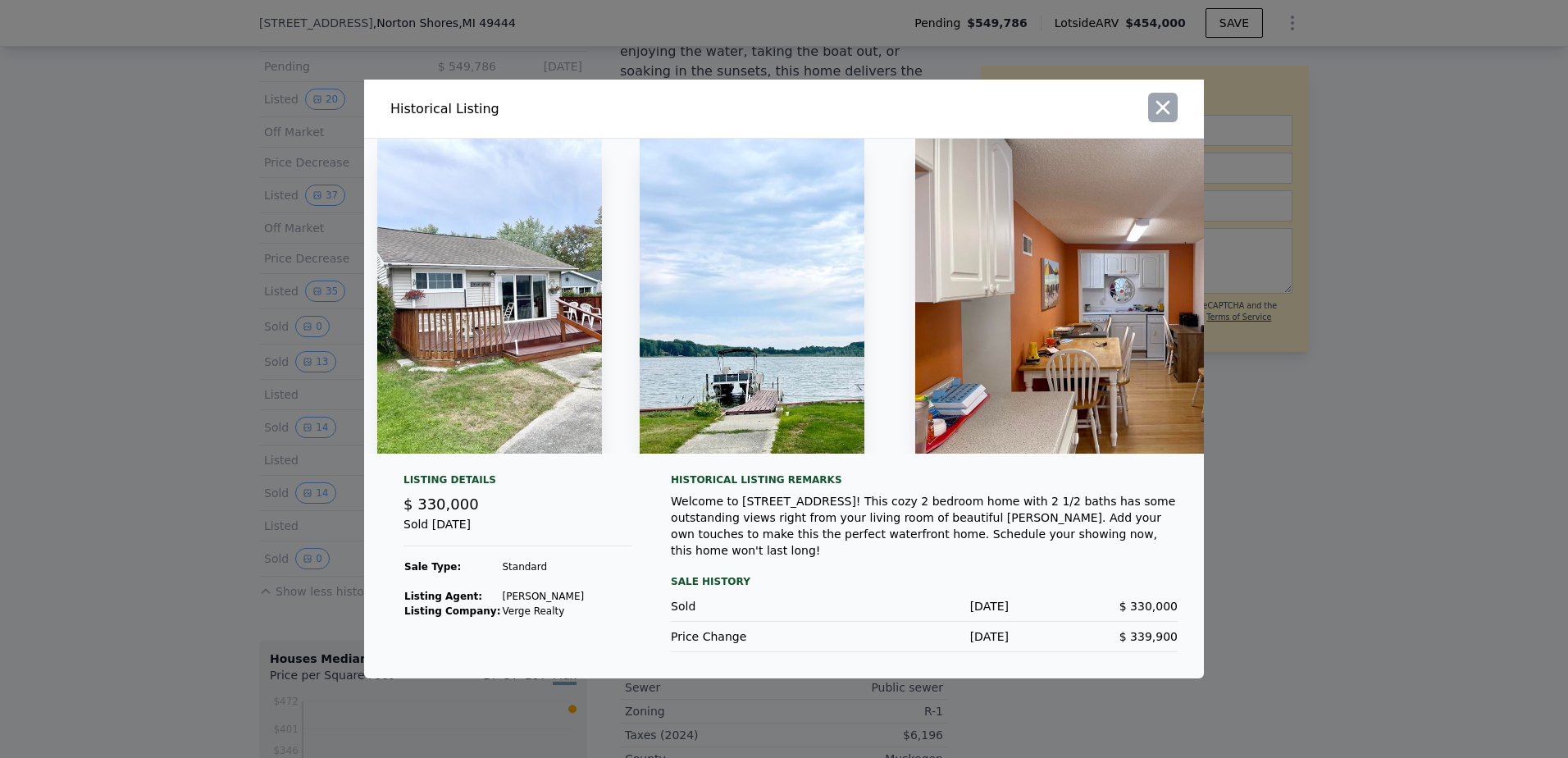
click at [1160, 116] on icon "button" at bounding box center [1162, 107] width 23 height 23
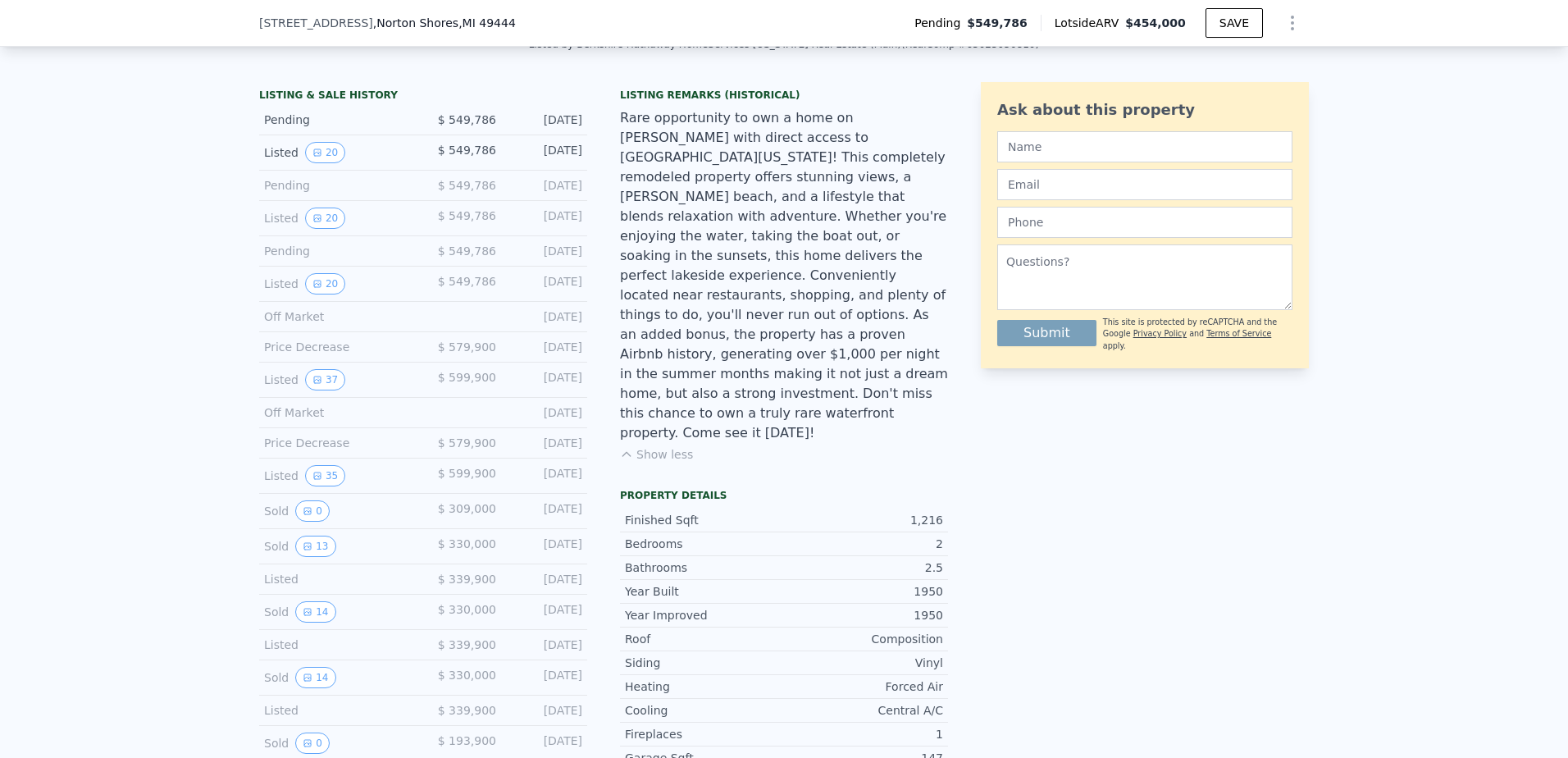
scroll to position [405, 0]
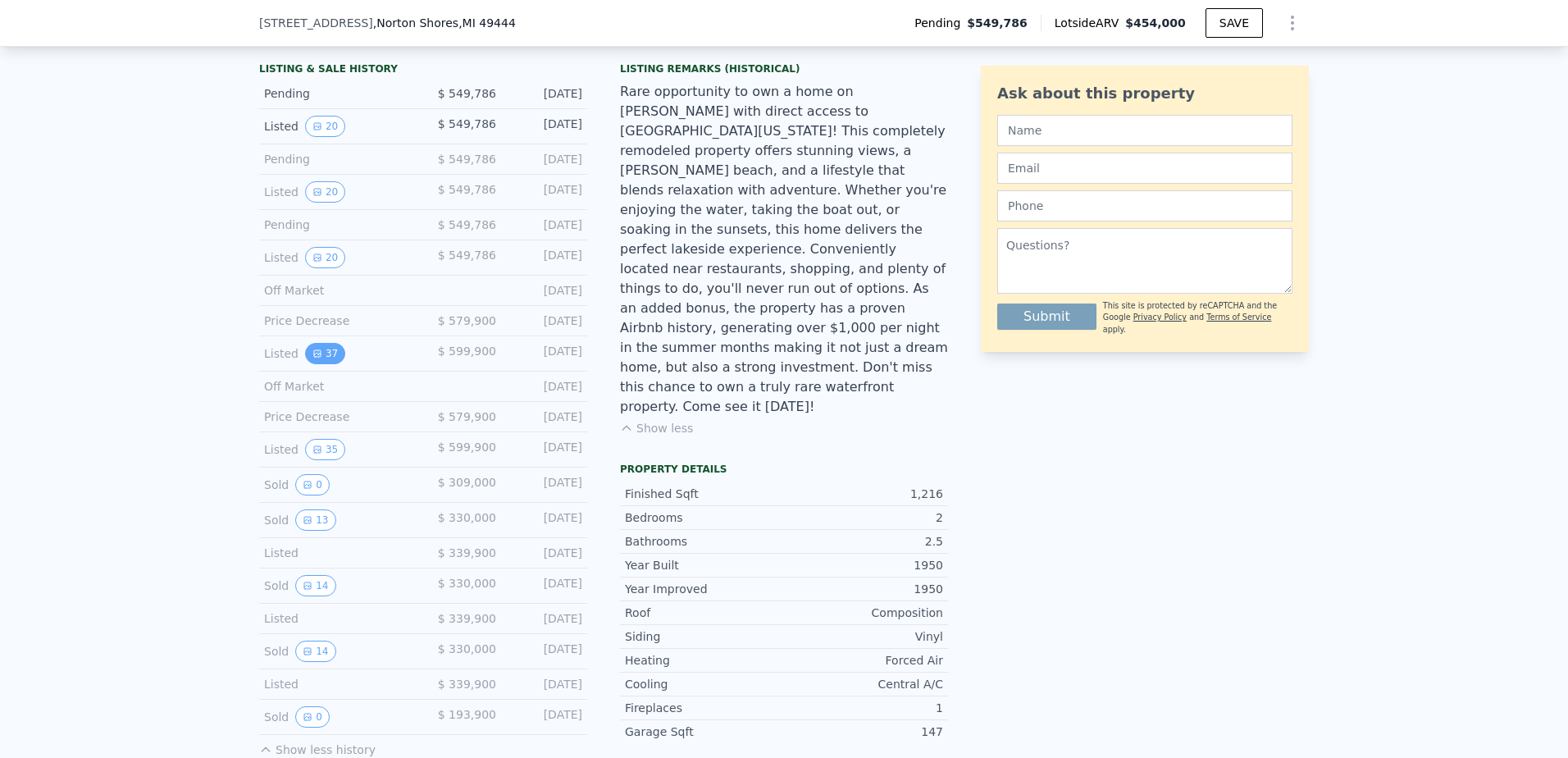
click at [316, 364] on button "37" at bounding box center [325, 353] width 40 height 21
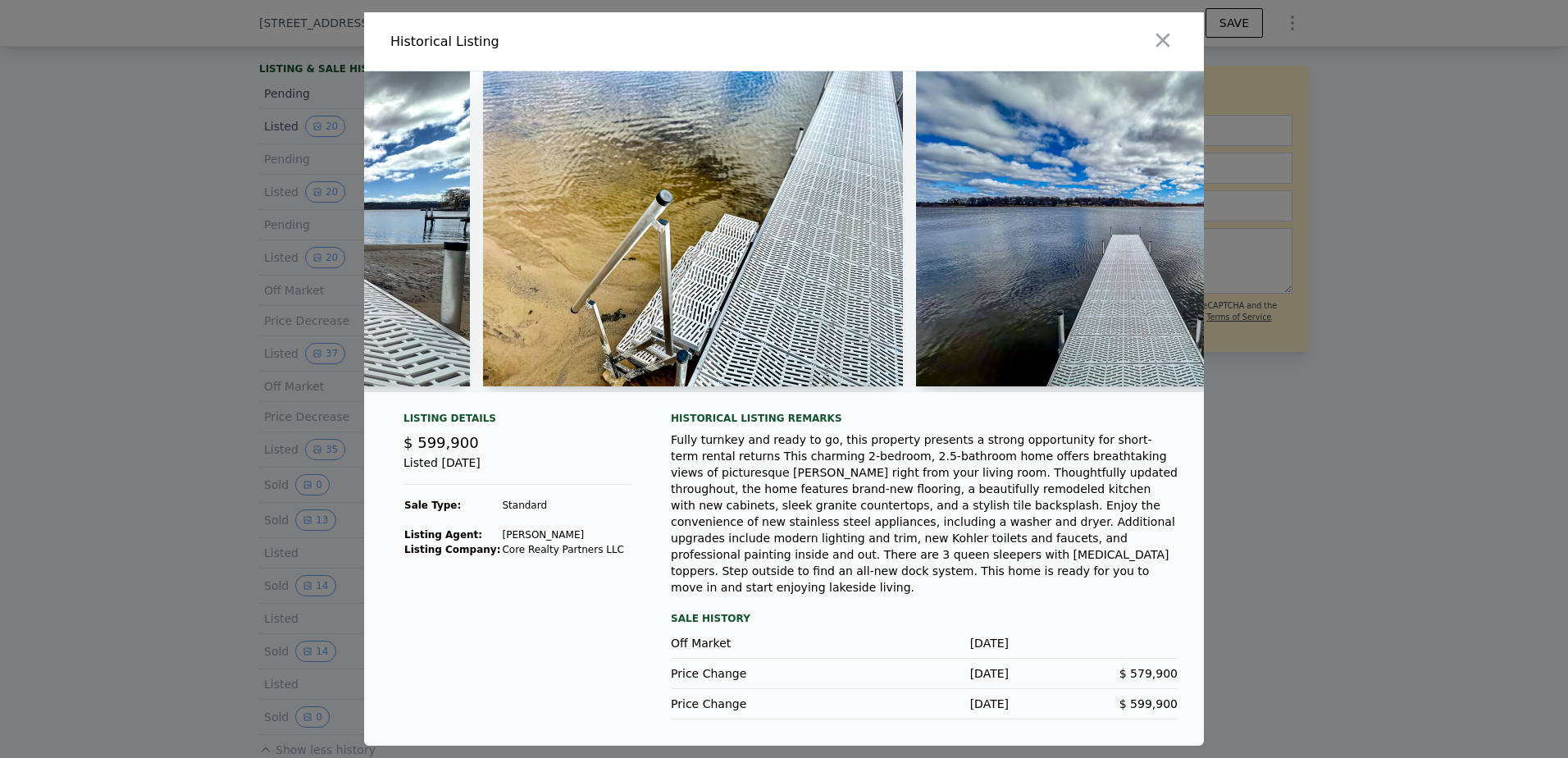
scroll to position [0, 18576]
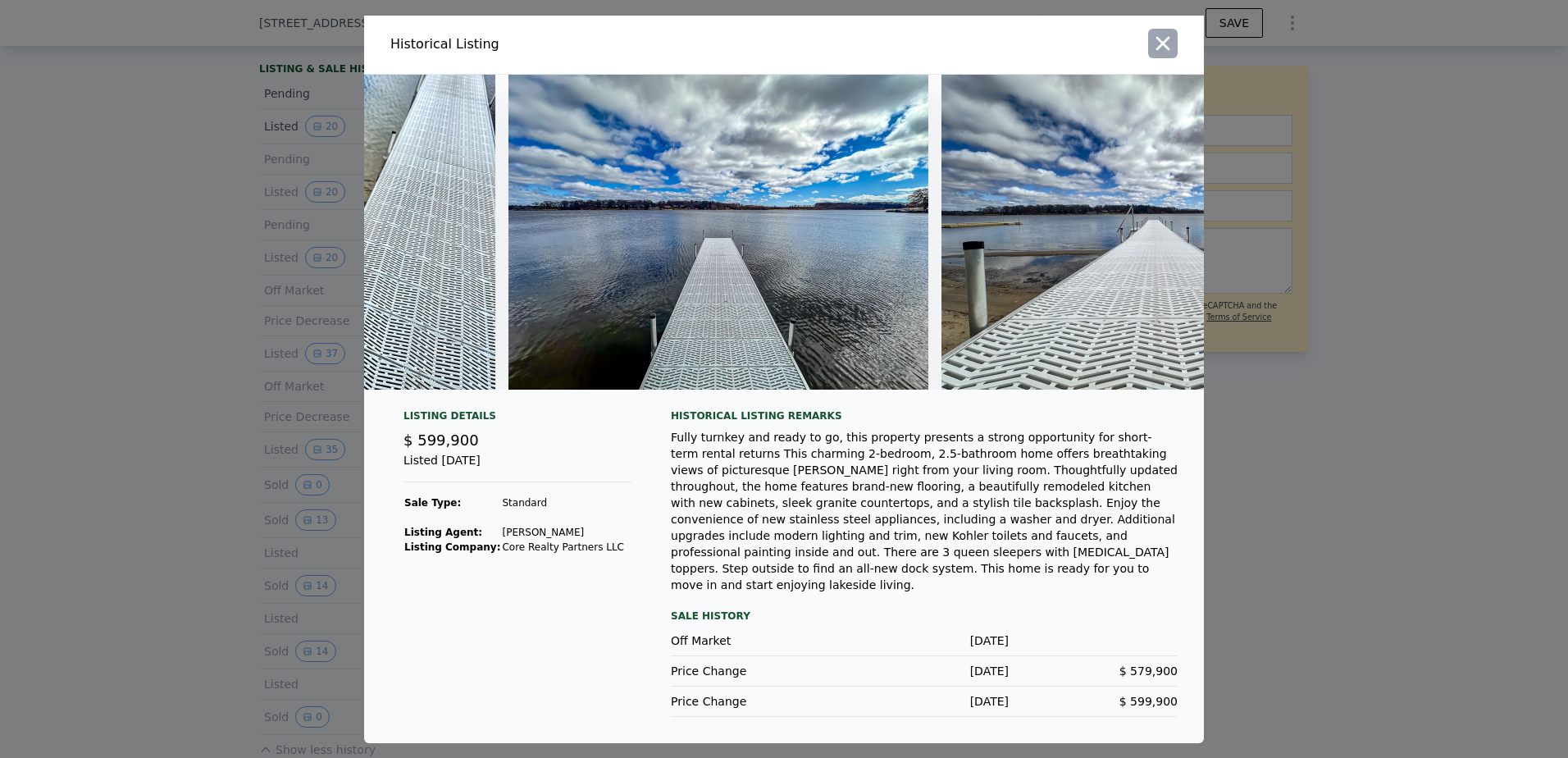
click at [1164, 55] on icon "button" at bounding box center [1162, 43] width 23 height 23
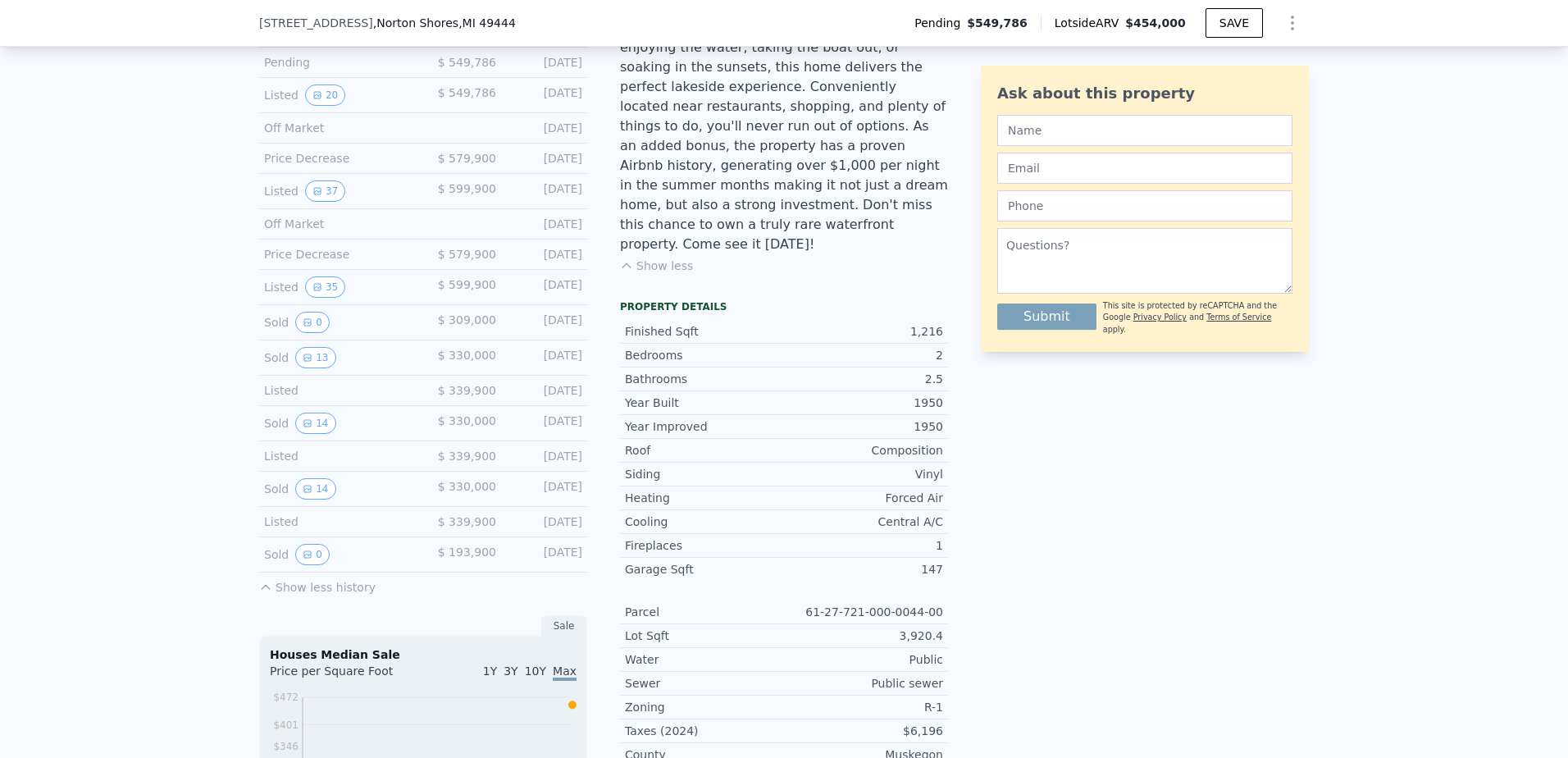
scroll to position [569, 0]
click at [312, 432] on button "14" at bounding box center [315, 421] width 40 height 21
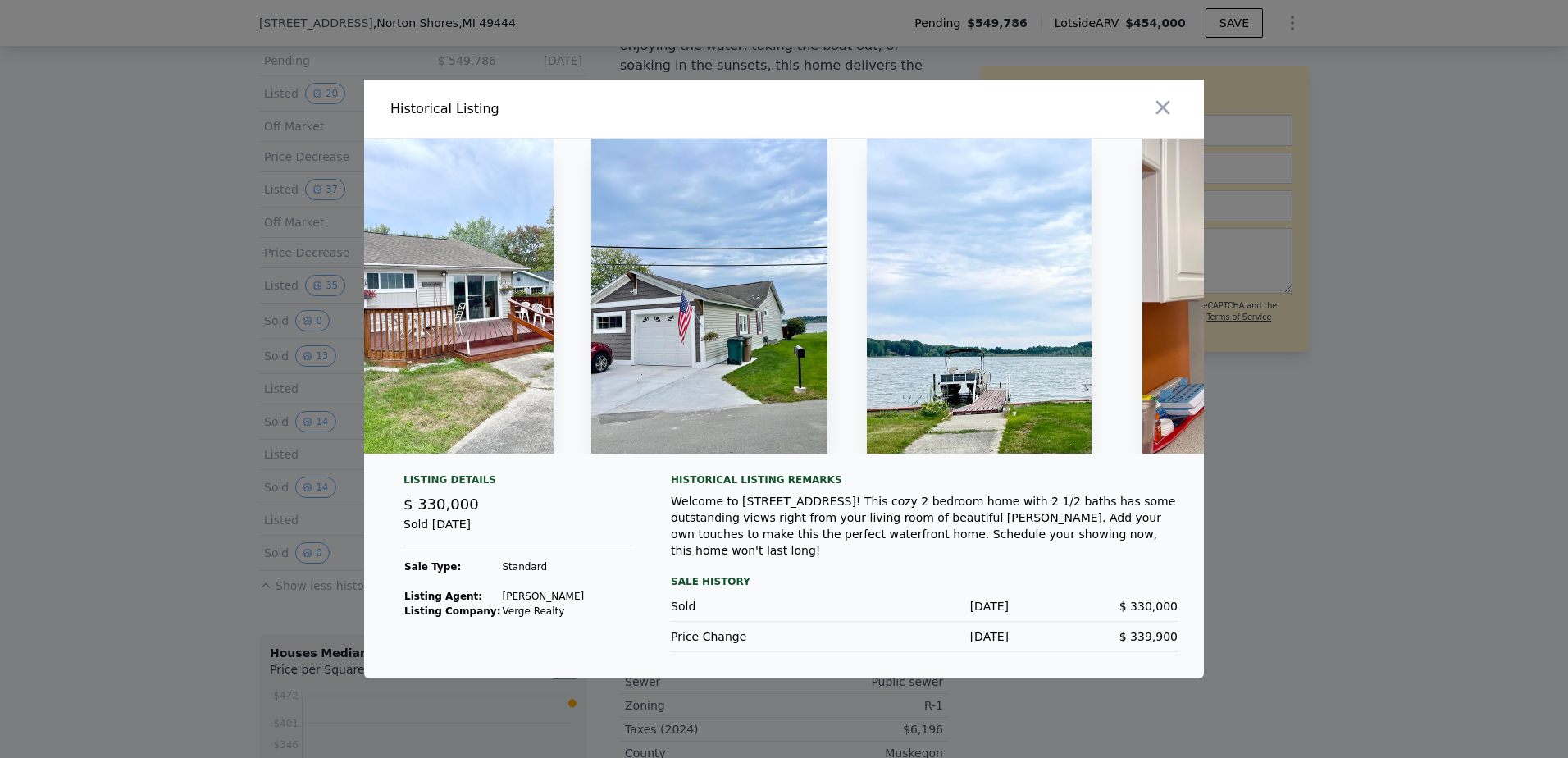
scroll to position [0, 0]
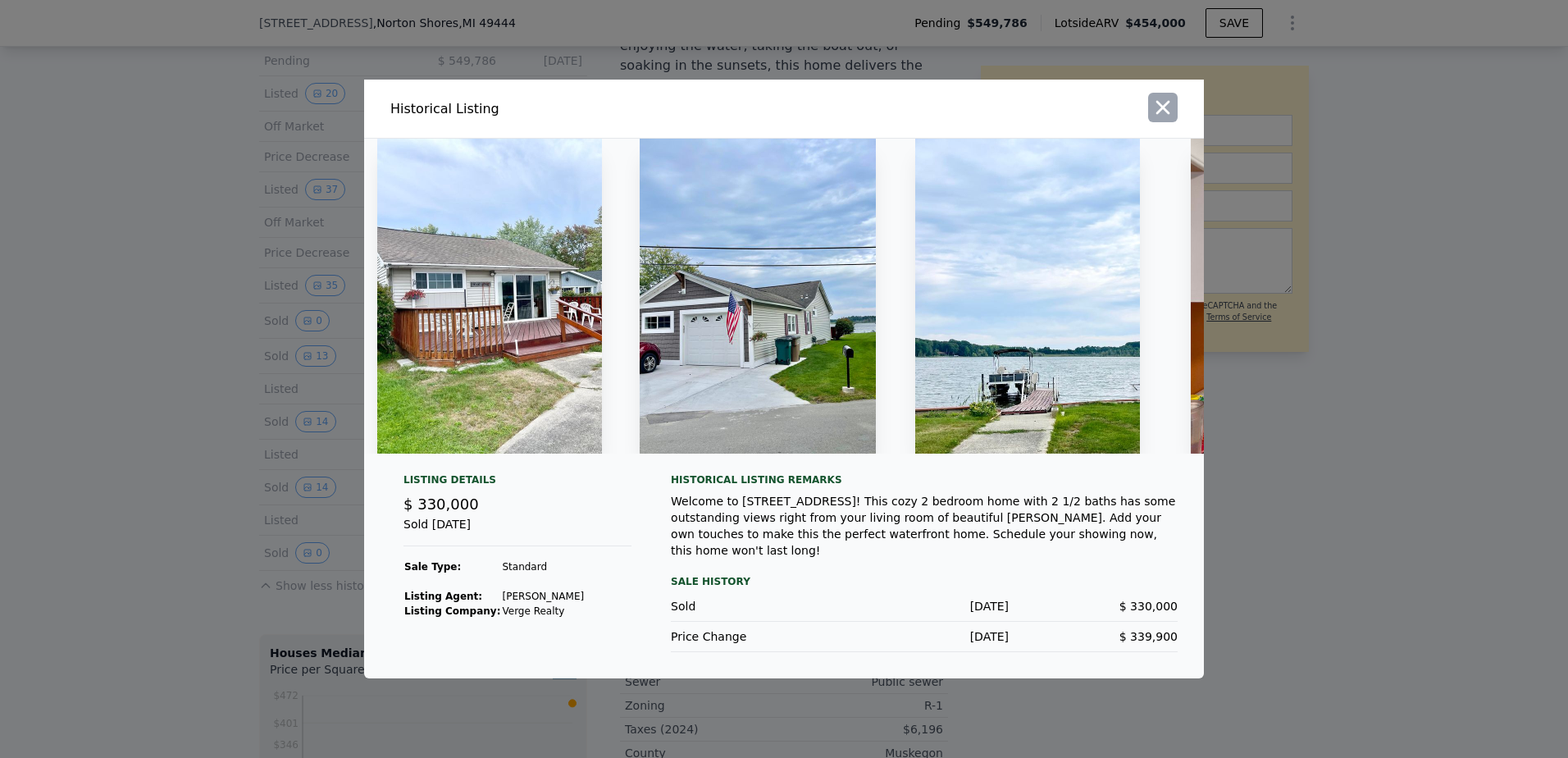
click at [1161, 110] on icon "button" at bounding box center [1162, 107] width 23 height 23
